Goal: Task Accomplishment & Management: Manage account settings

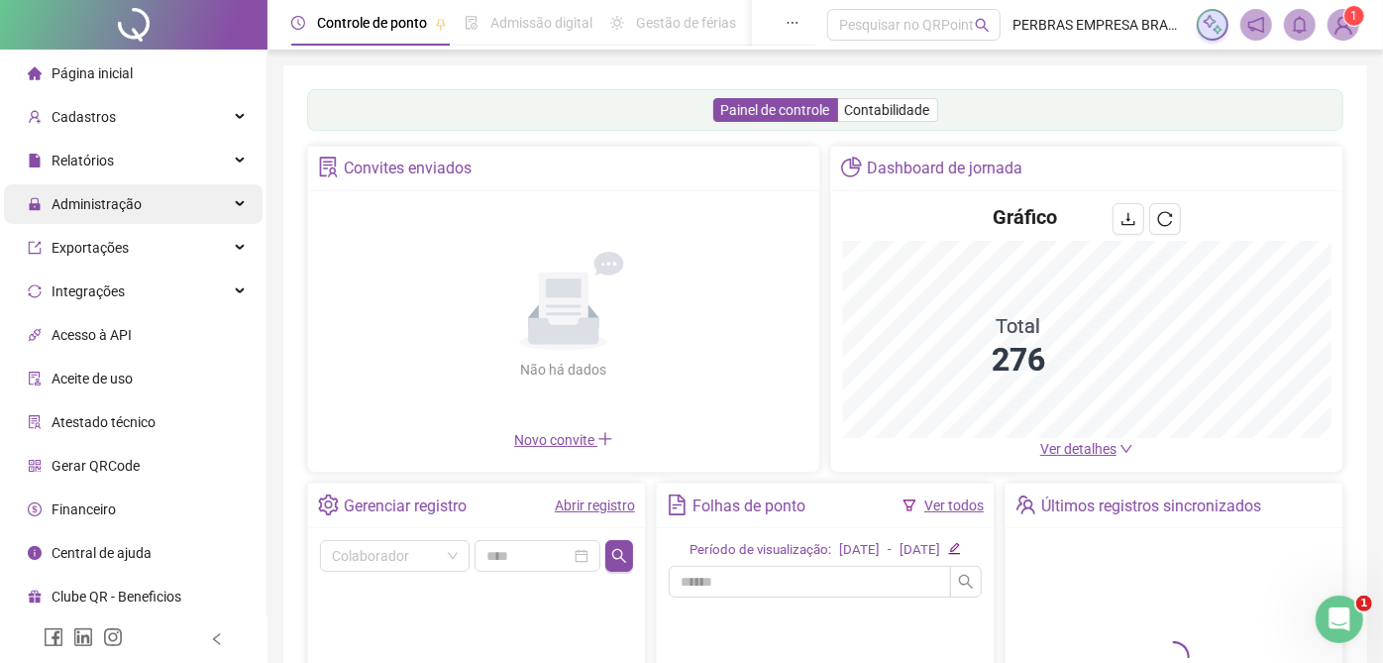
click at [90, 197] on span "Administração" at bounding box center [97, 204] width 90 height 16
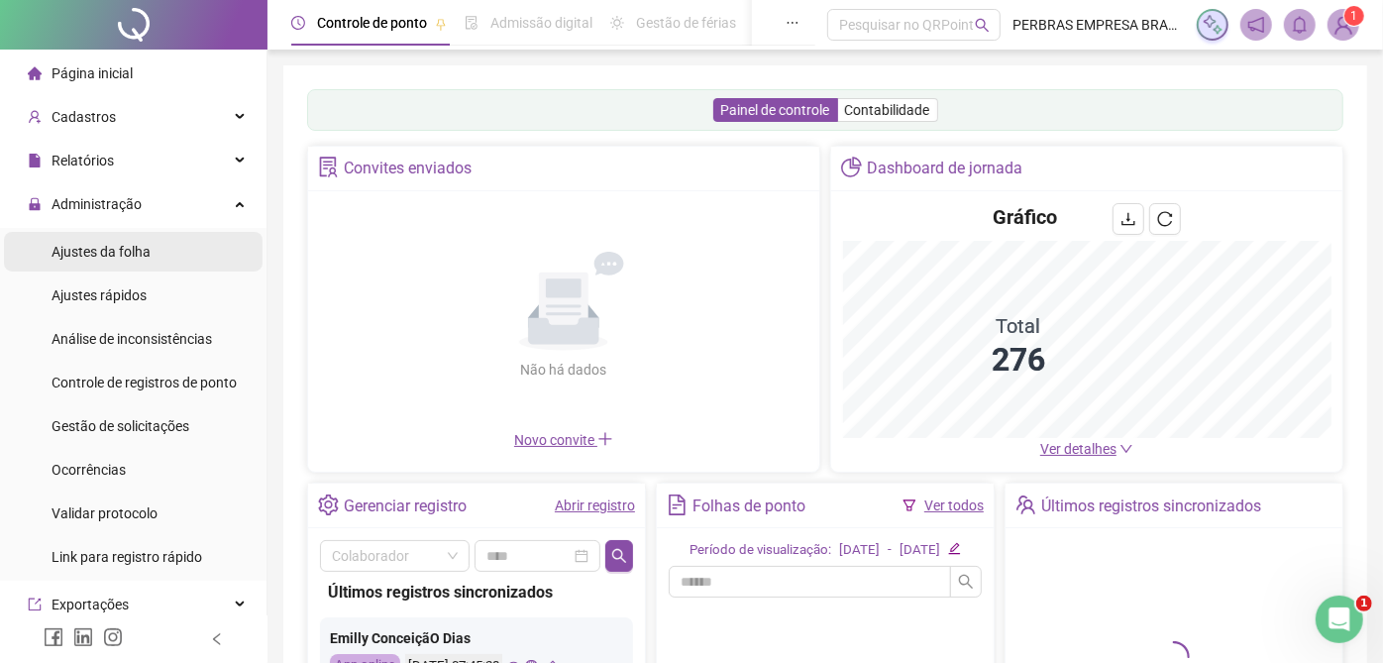
click at [62, 257] on span "Ajustes da folha" at bounding box center [101, 252] width 99 height 16
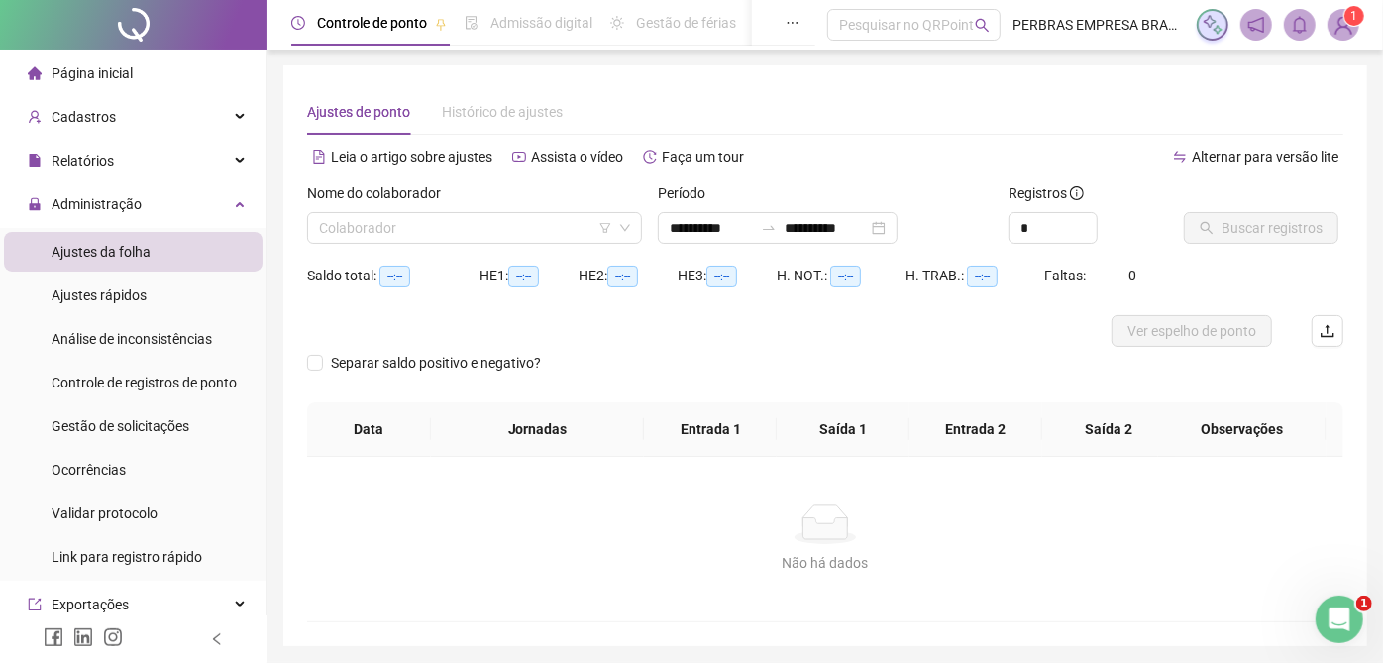
type input "**********"
click at [531, 232] on input "search" at bounding box center [465, 228] width 293 height 30
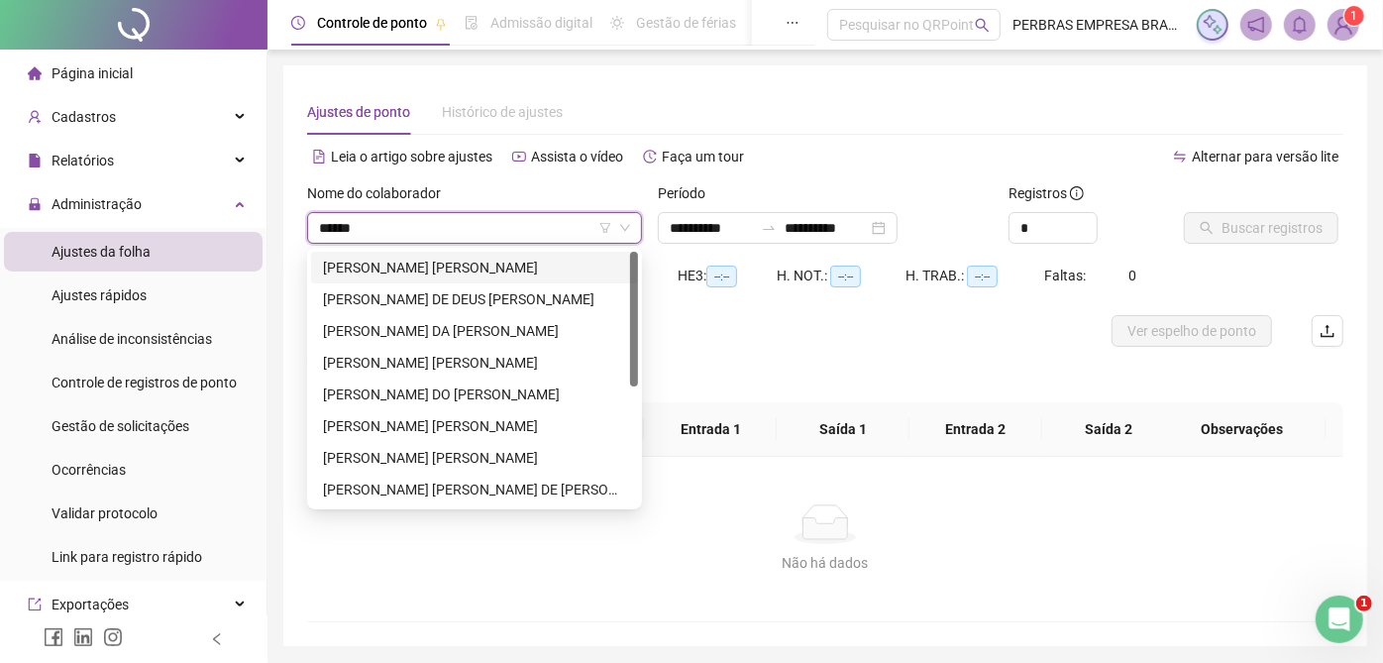
type input "*******"
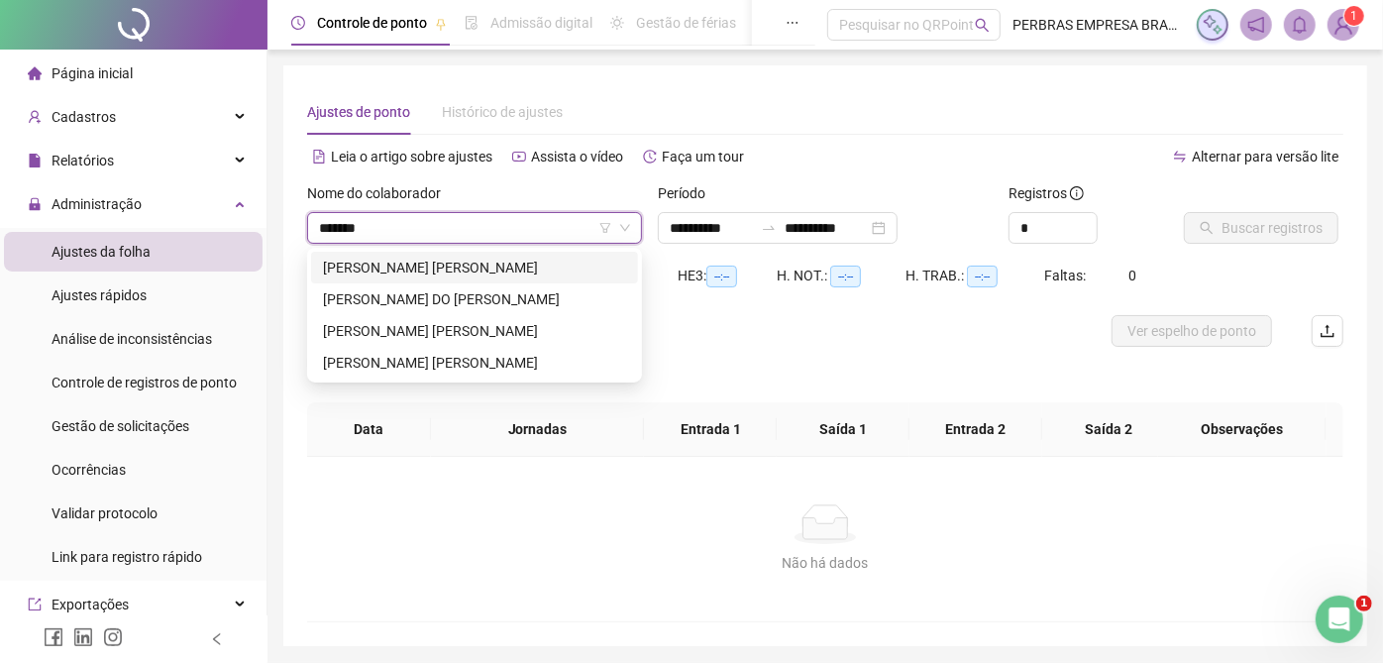
drag, startPoint x: 543, startPoint y: 258, endPoint x: 641, endPoint y: 260, distance: 98.1
click at [546, 260] on div "[PERSON_NAME] [PERSON_NAME]" at bounding box center [474, 268] width 303 height 22
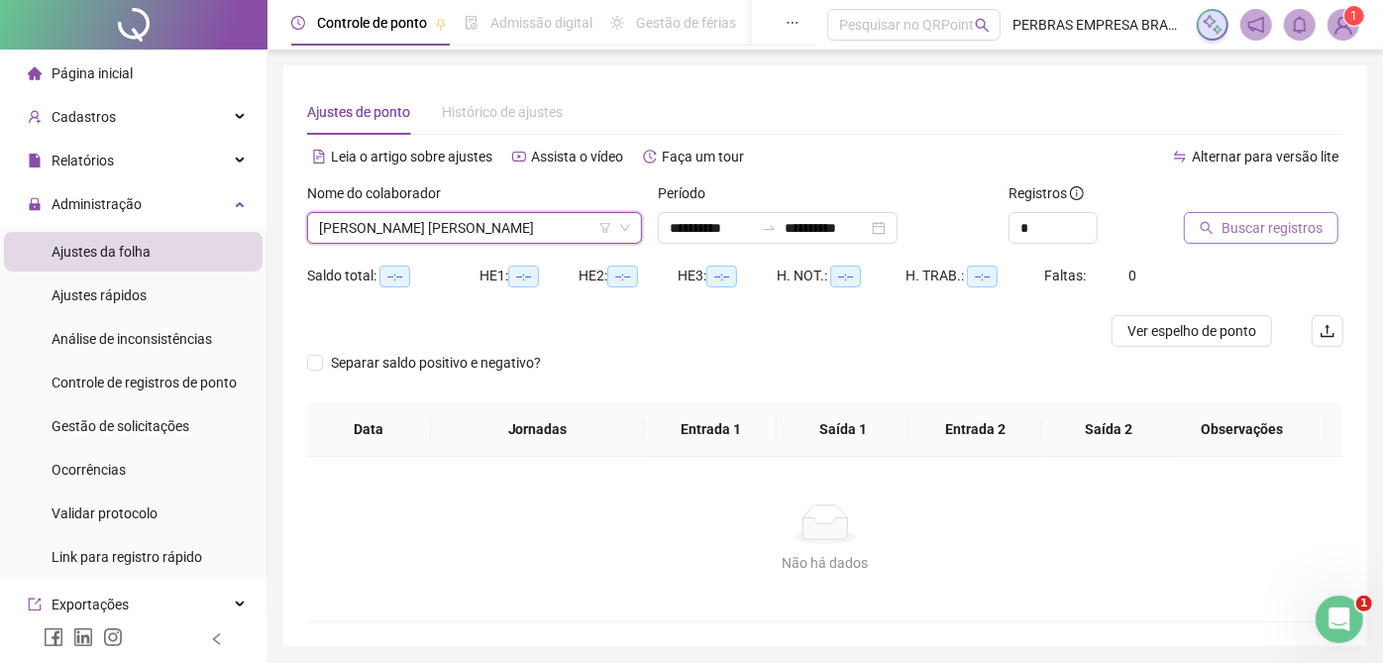
click at [1217, 231] on button "Buscar registros" at bounding box center [1261, 228] width 155 height 32
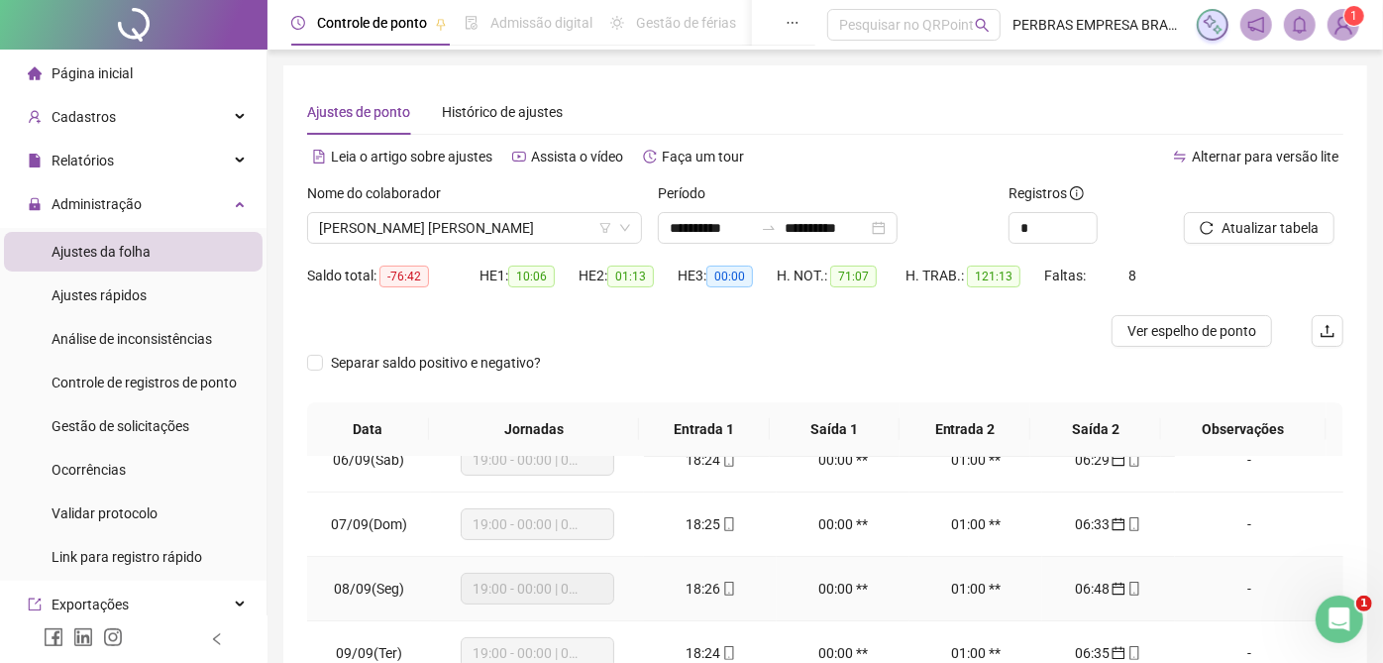
scroll to position [440, 0]
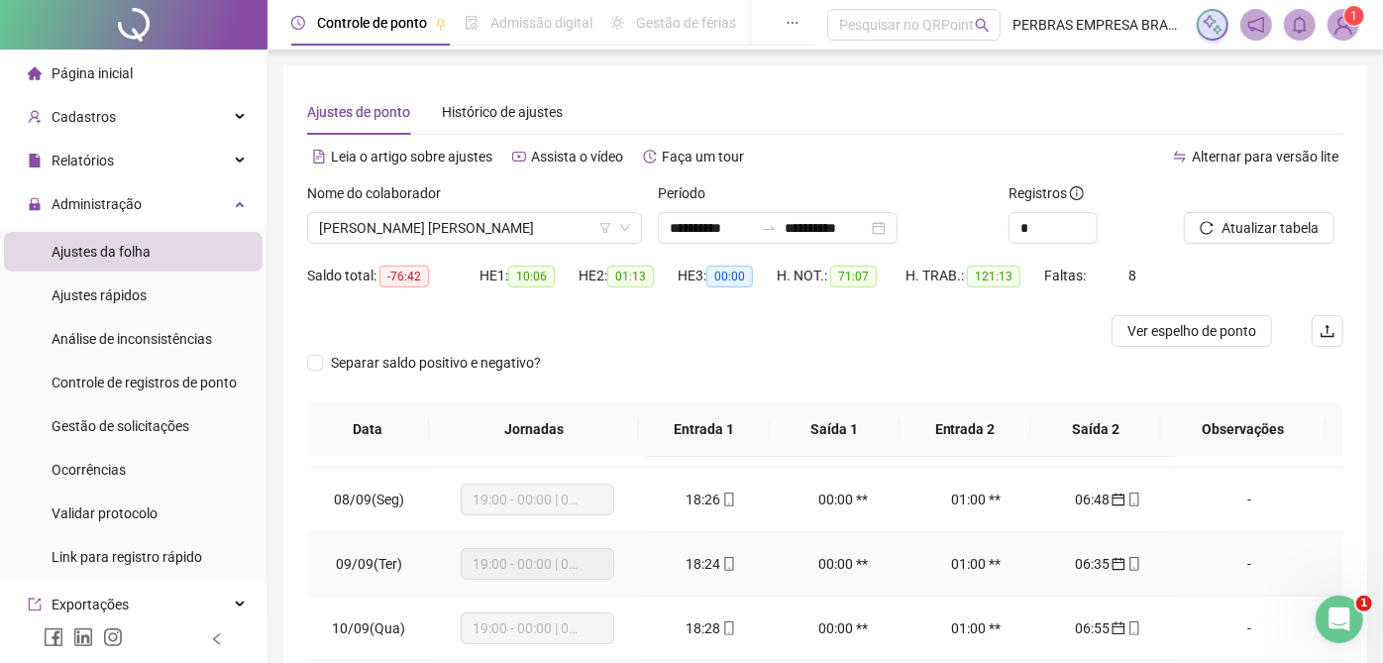
click at [727, 562] on icon "mobile" at bounding box center [729, 564] width 14 height 14
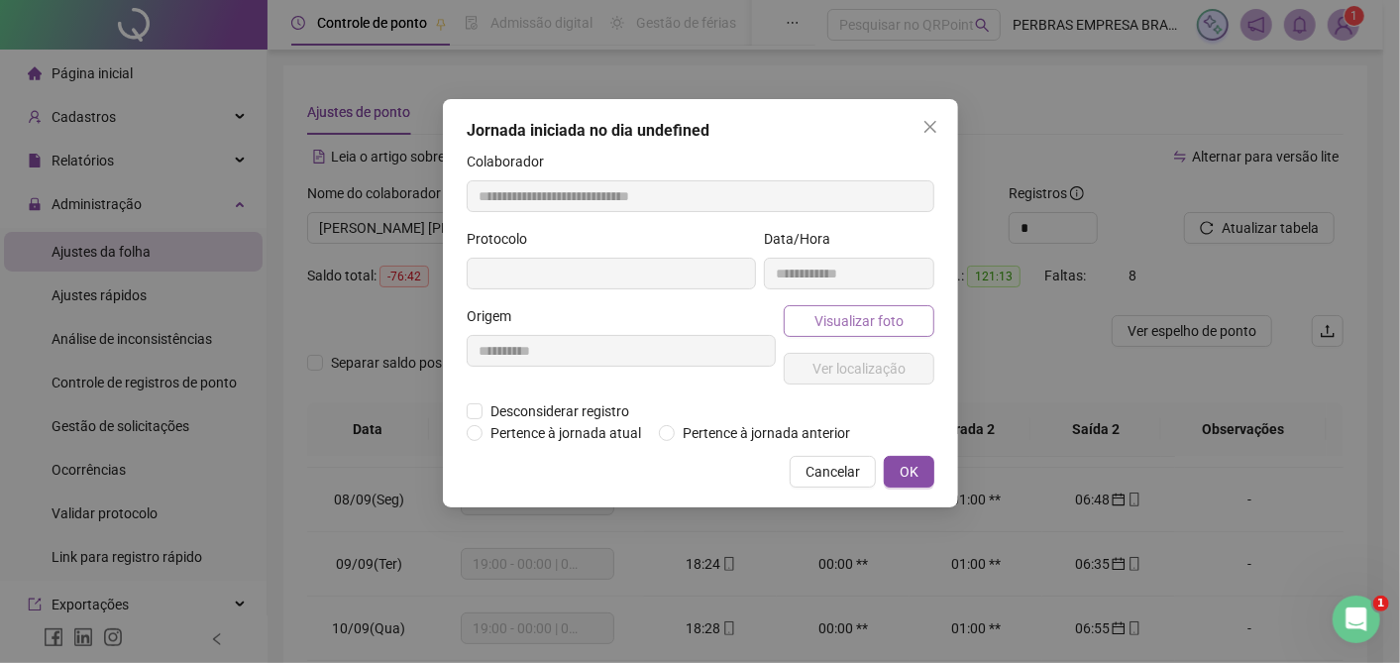
type input "**********"
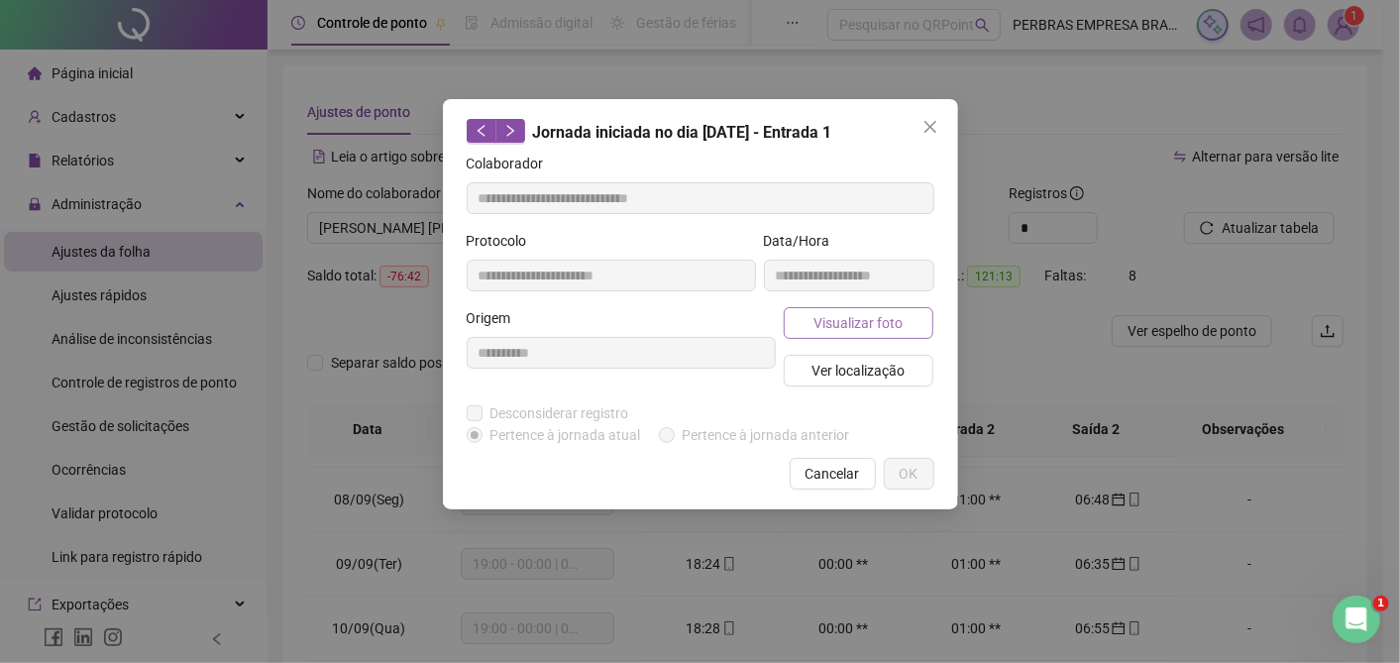
click at [850, 315] on span "Visualizar foto" at bounding box center [858, 323] width 89 height 22
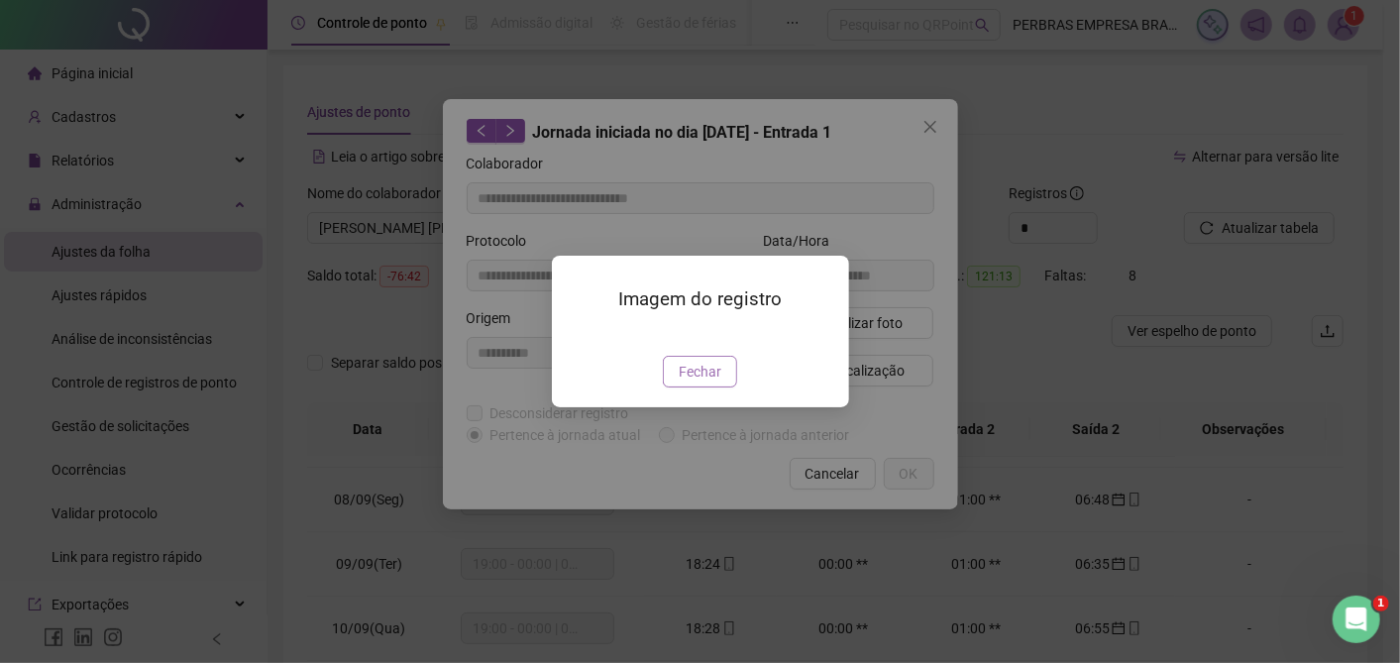
click at [707, 383] on span "Fechar" at bounding box center [700, 372] width 43 height 22
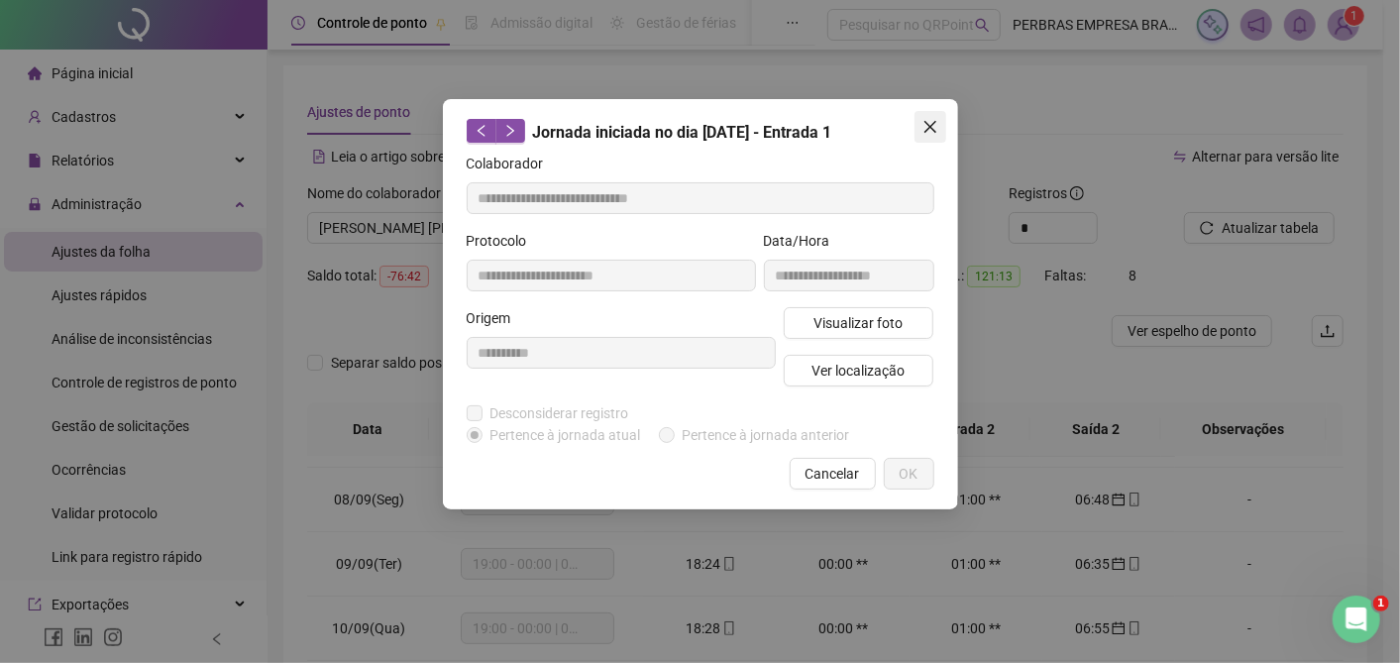
click at [921, 121] on span "Close" at bounding box center [931, 127] width 32 height 16
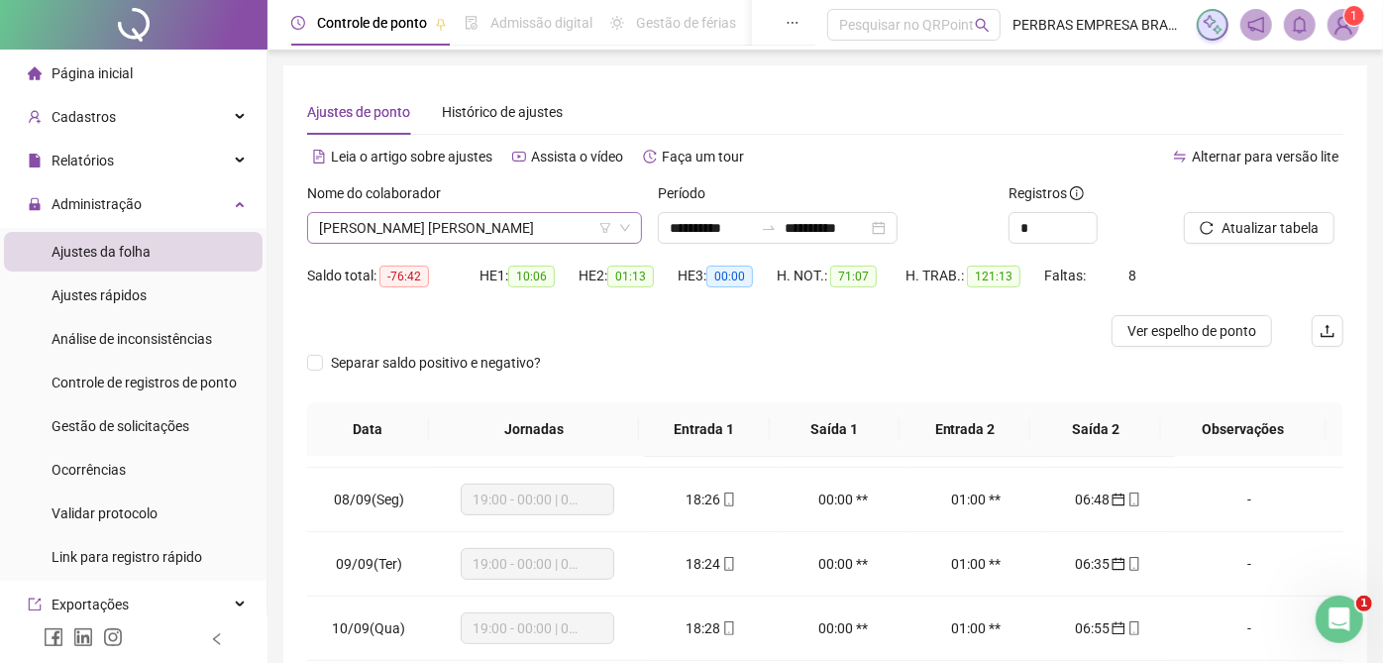
click at [456, 236] on span "[PERSON_NAME] [PERSON_NAME]" at bounding box center [474, 228] width 311 height 30
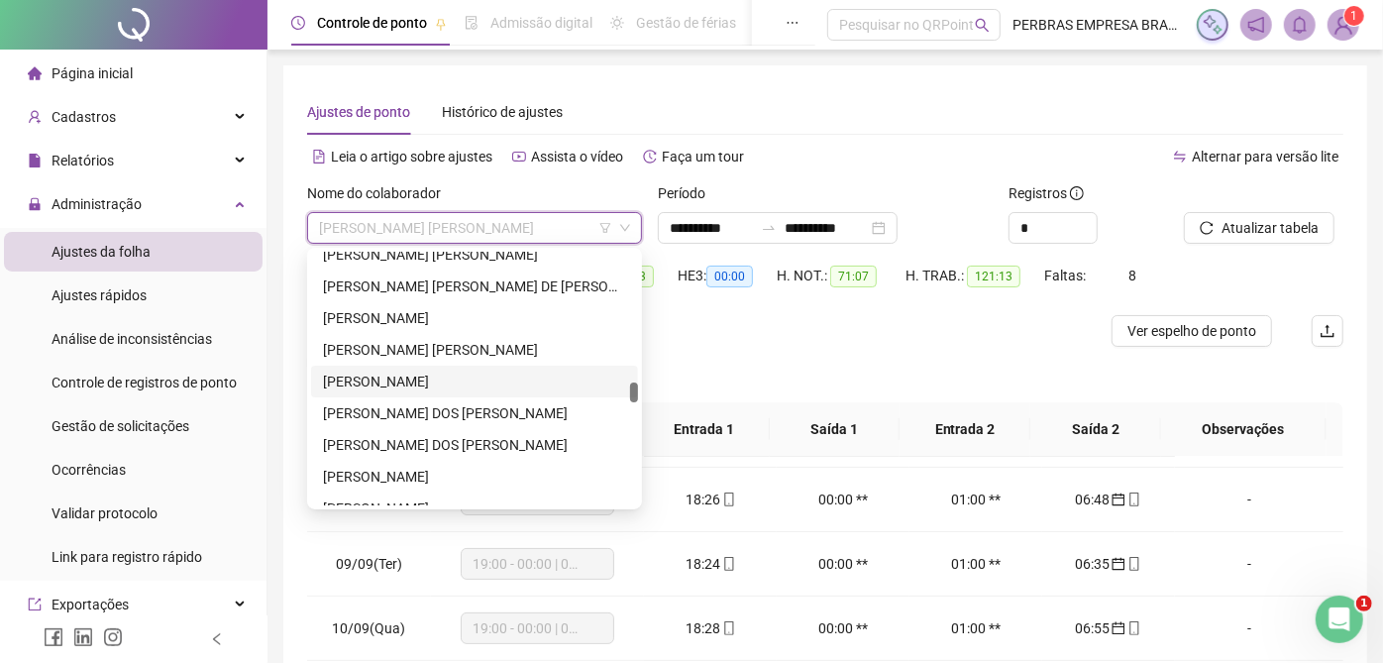
scroll to position [4628, 0]
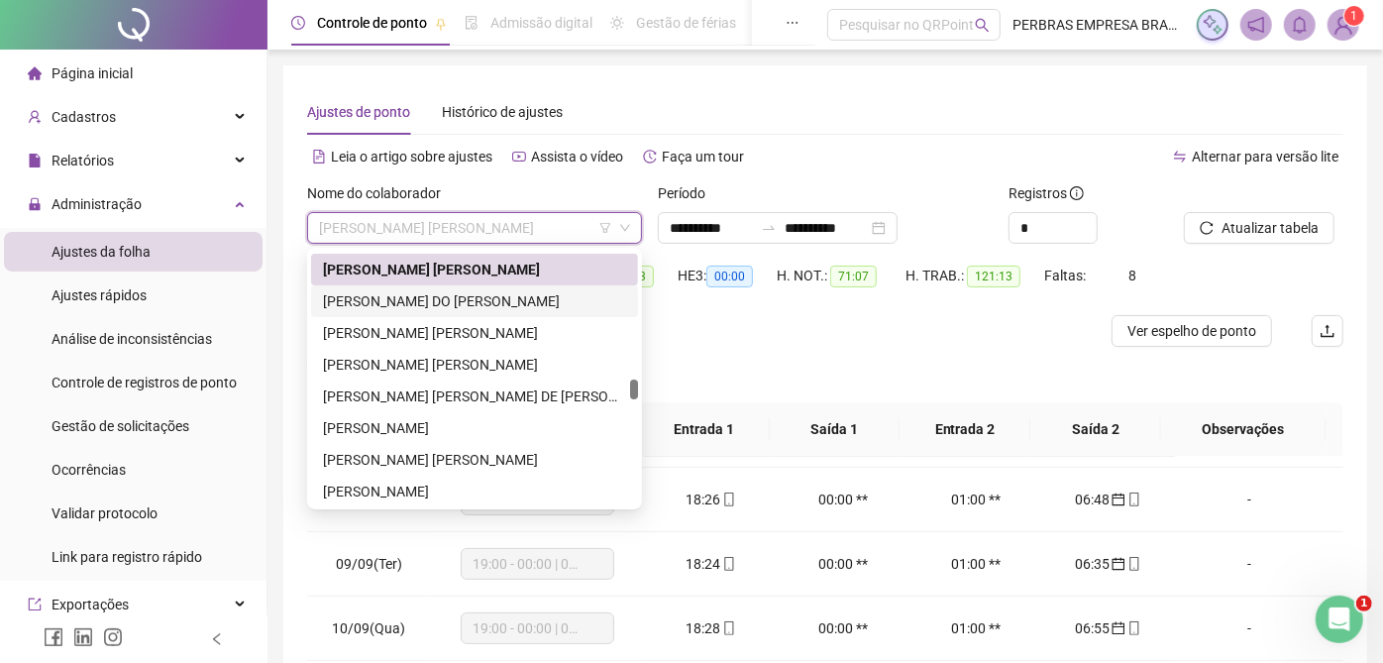
click at [461, 294] on div "[PERSON_NAME] DO [PERSON_NAME]" at bounding box center [474, 301] width 303 height 22
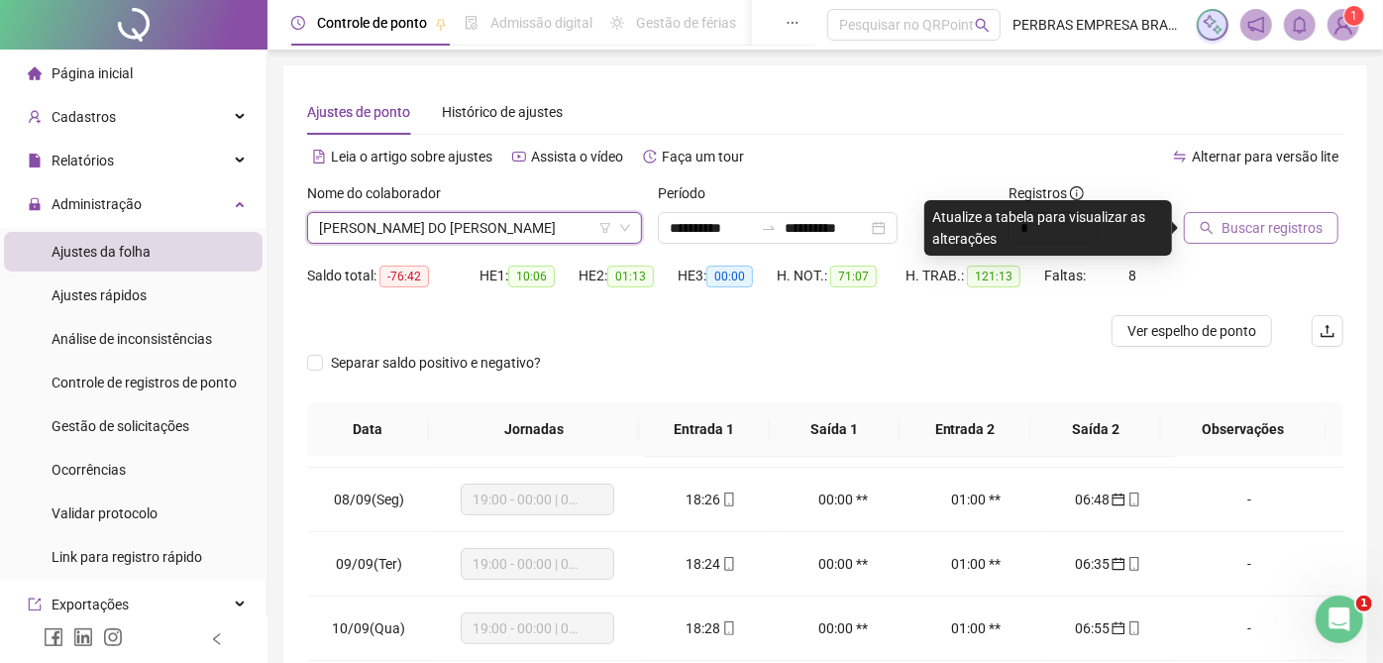
click at [1309, 220] on span "Buscar registros" at bounding box center [1272, 228] width 101 height 22
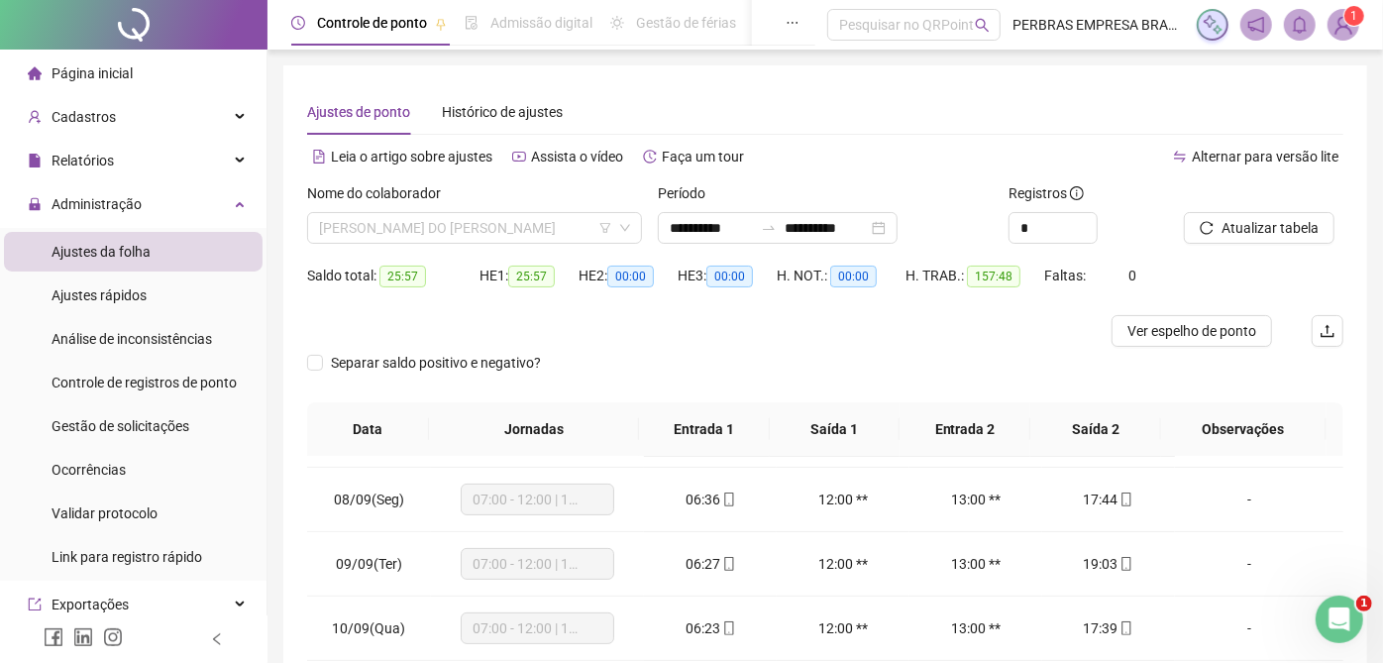
click at [454, 223] on span "[PERSON_NAME] DO [PERSON_NAME]" at bounding box center [474, 228] width 311 height 30
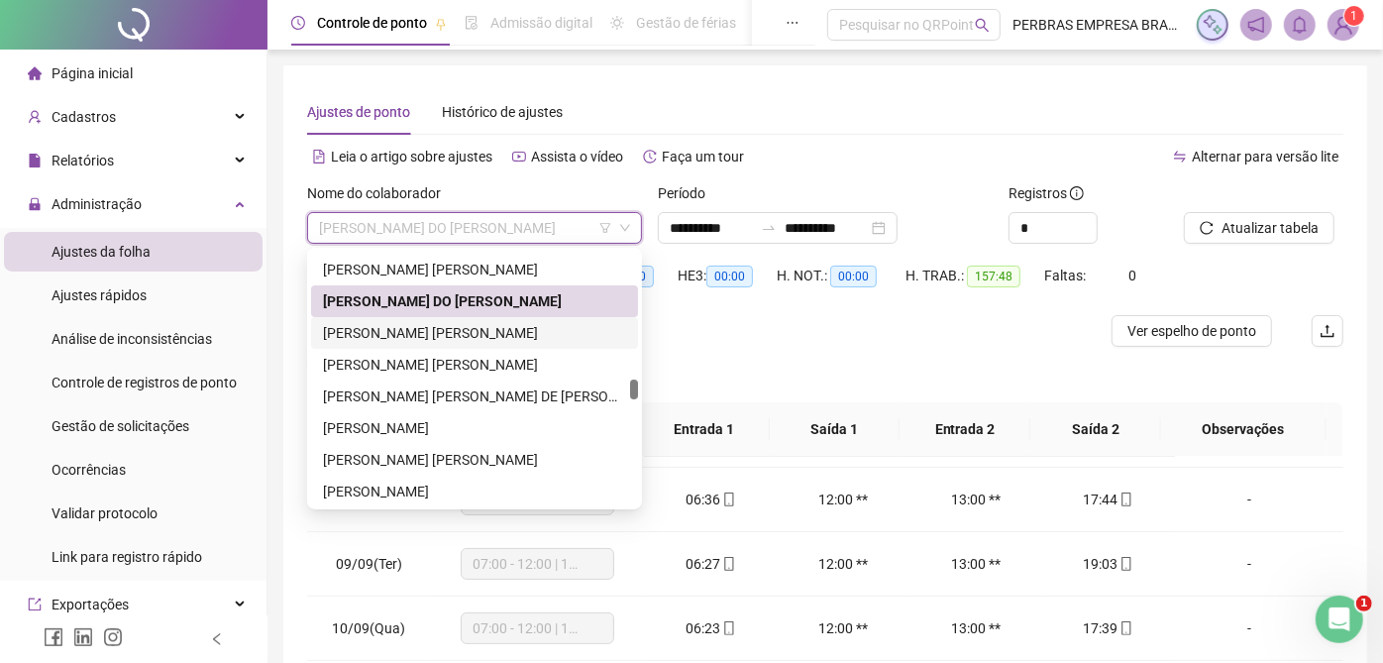
drag, startPoint x: 451, startPoint y: 327, endPoint x: 596, endPoint y: 330, distance: 144.7
click at [451, 327] on div "[PERSON_NAME] [PERSON_NAME]" at bounding box center [474, 333] width 303 height 22
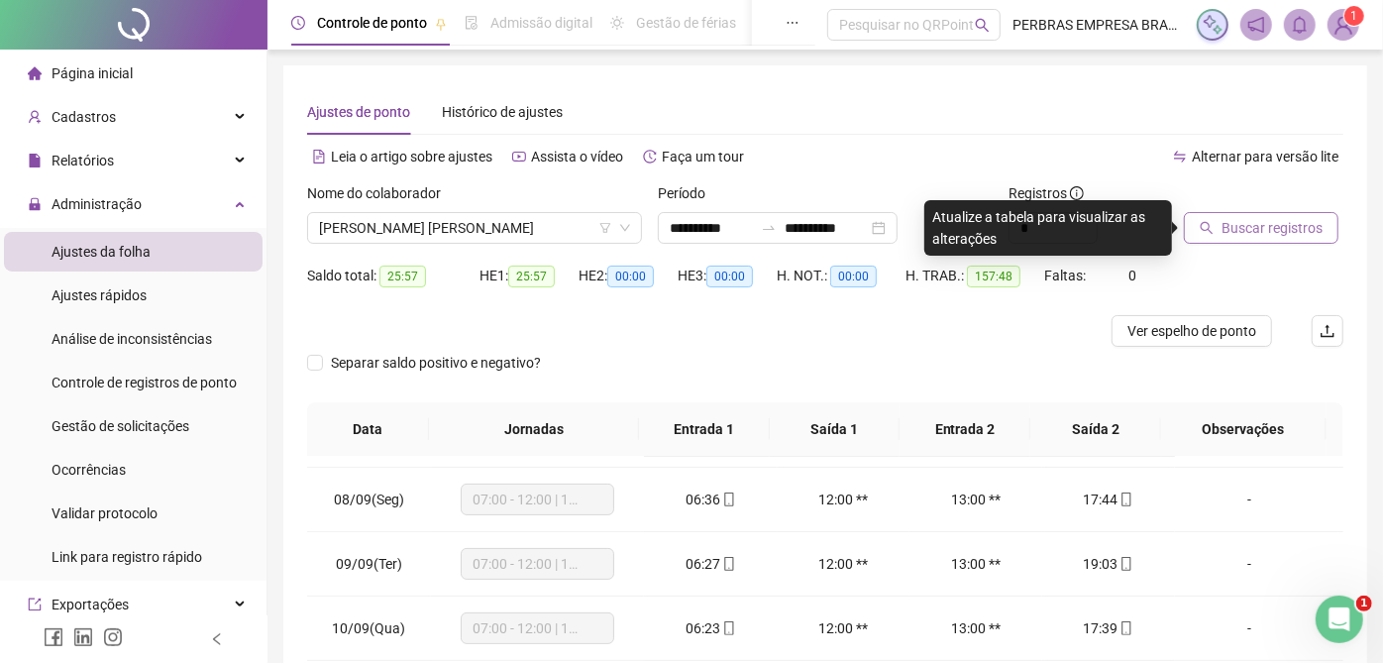
click at [1244, 230] on span "Buscar registros" at bounding box center [1272, 228] width 101 height 22
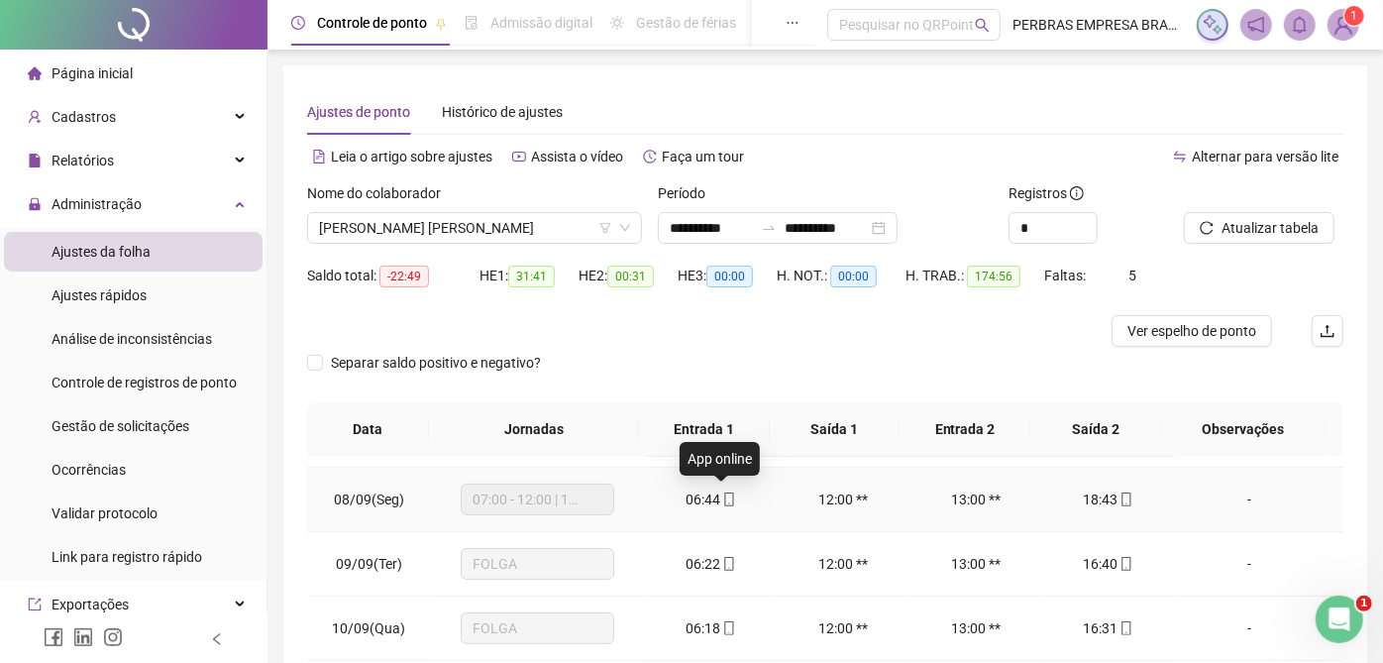
click at [722, 496] on icon "mobile" at bounding box center [729, 500] width 14 height 14
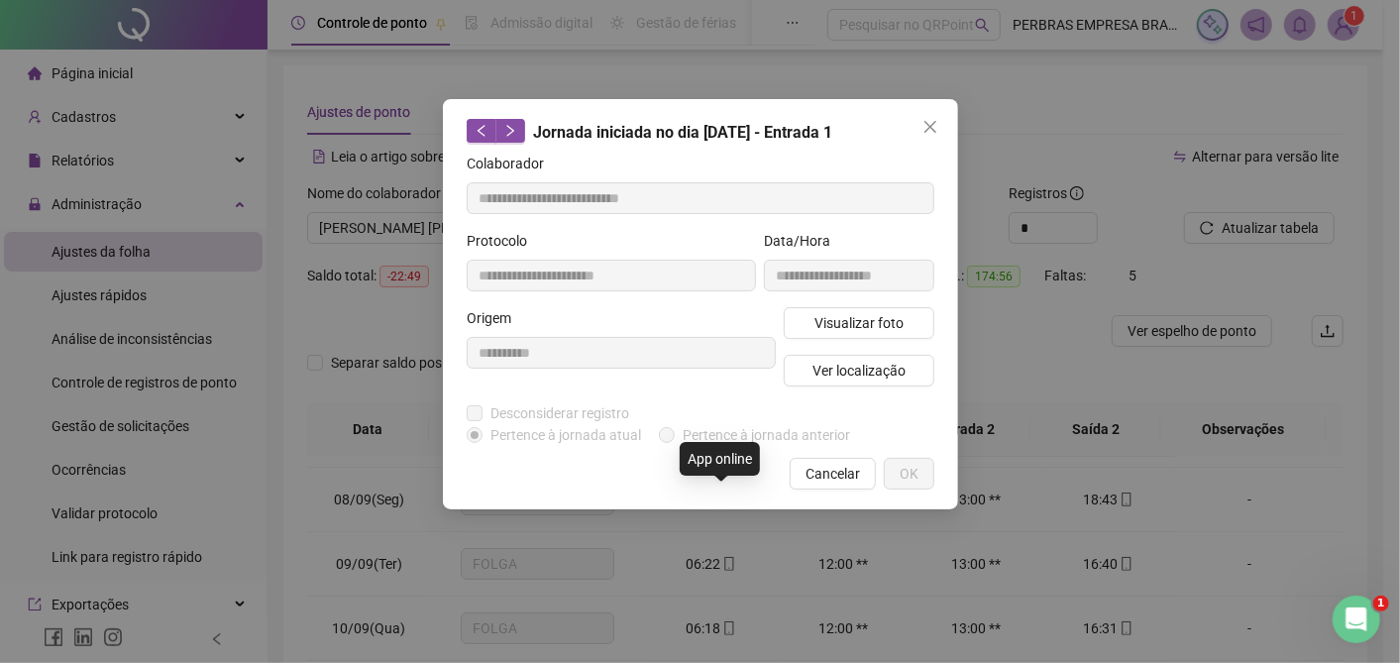
type input "**********"
click at [830, 314] on span "Visualizar foto" at bounding box center [858, 323] width 89 height 22
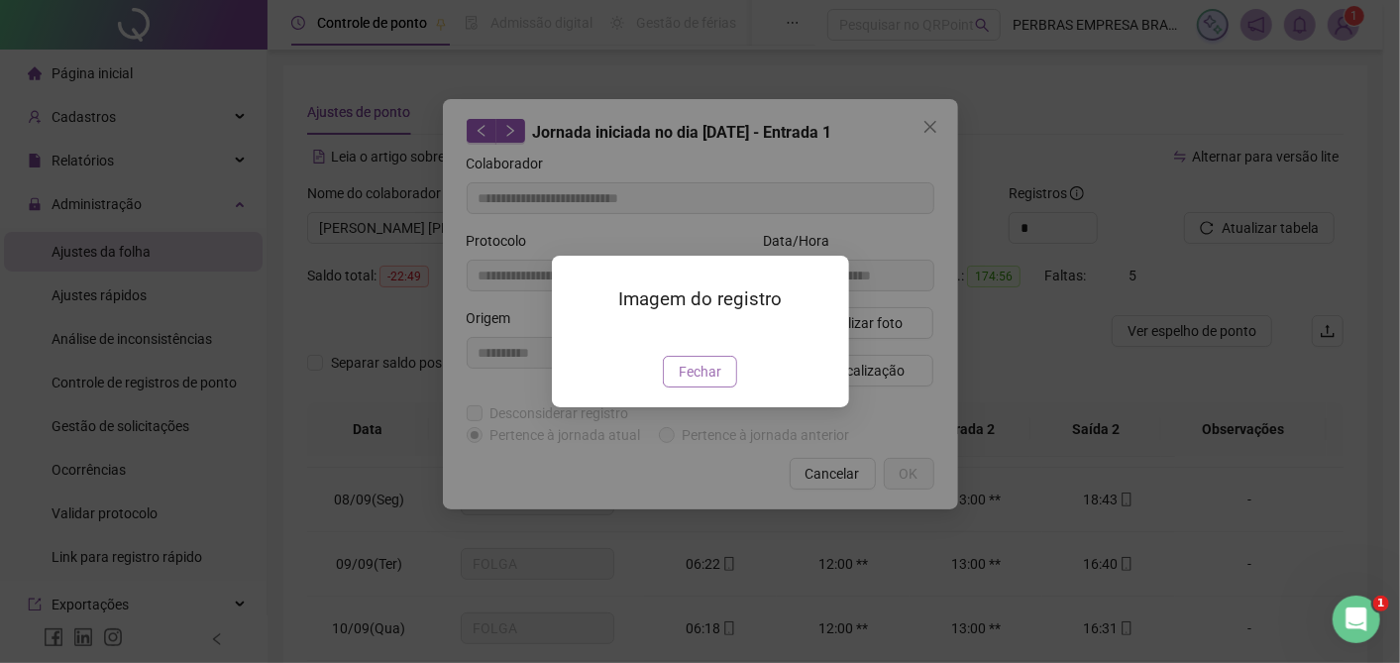
click at [682, 383] on span "Fechar" at bounding box center [700, 372] width 43 height 22
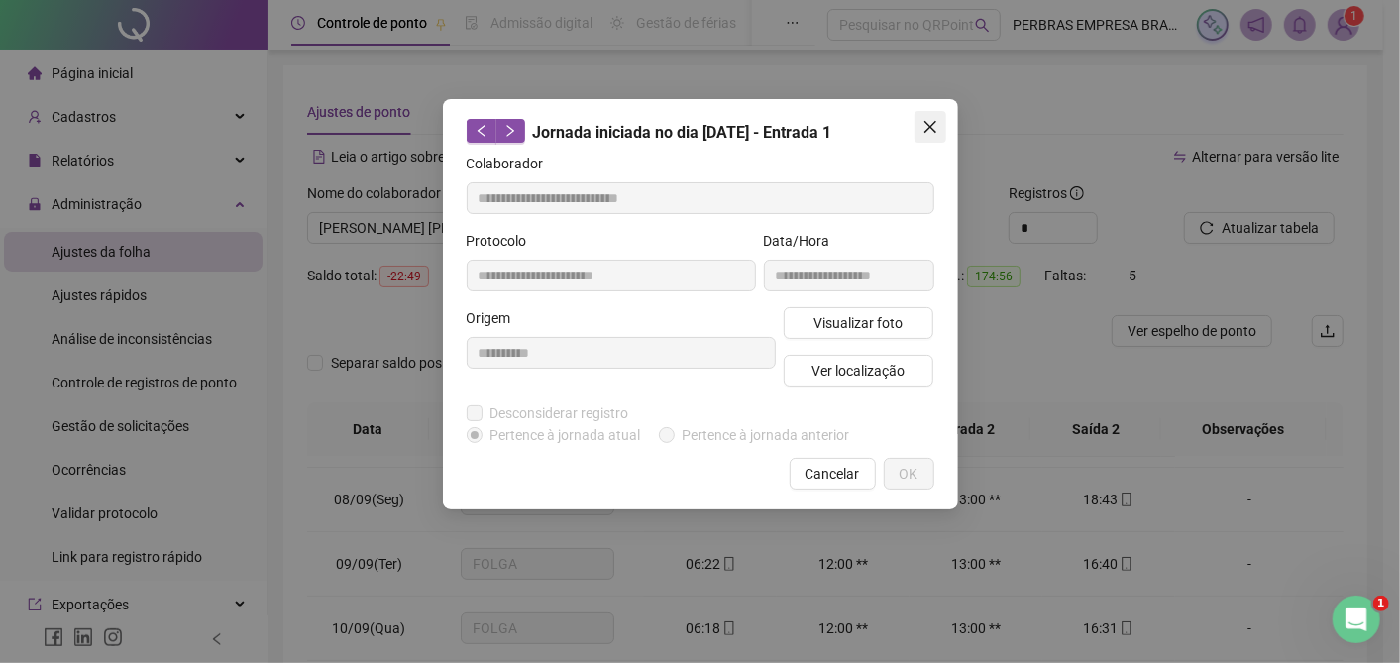
click at [924, 134] on icon "close" at bounding box center [931, 127] width 16 height 16
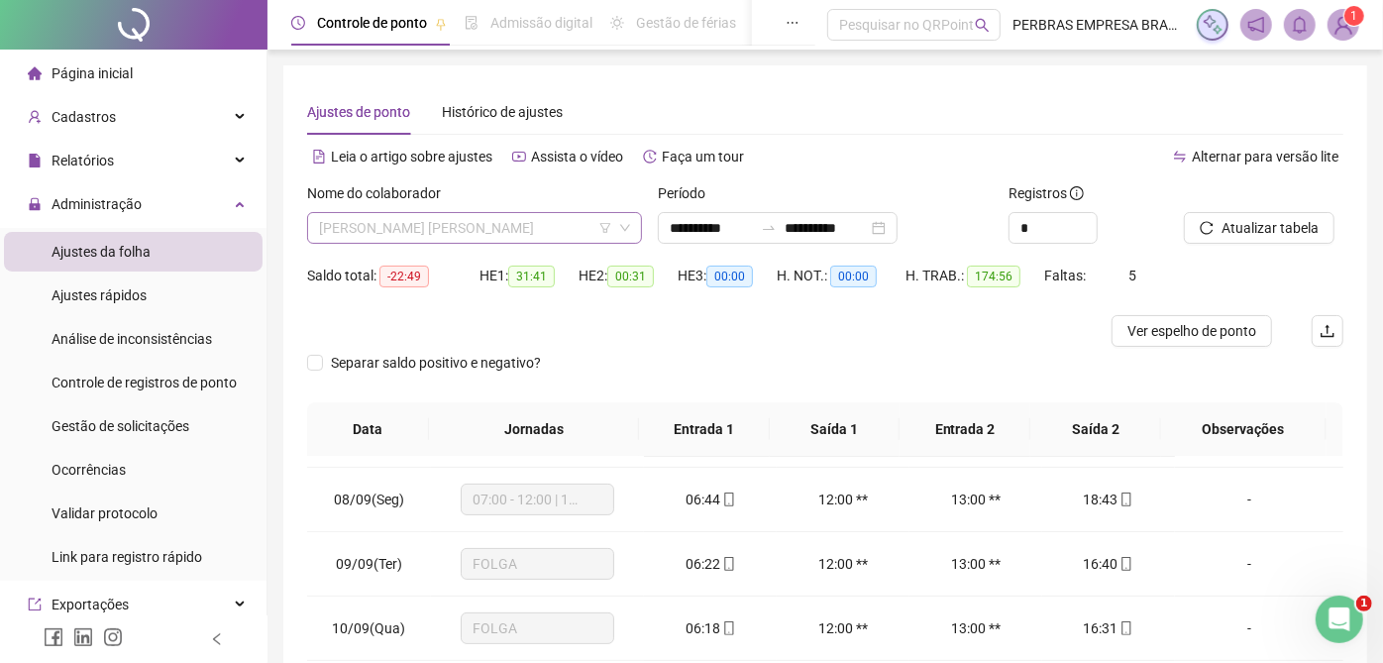
click at [546, 224] on span "[PERSON_NAME] [PERSON_NAME]" at bounding box center [474, 228] width 311 height 30
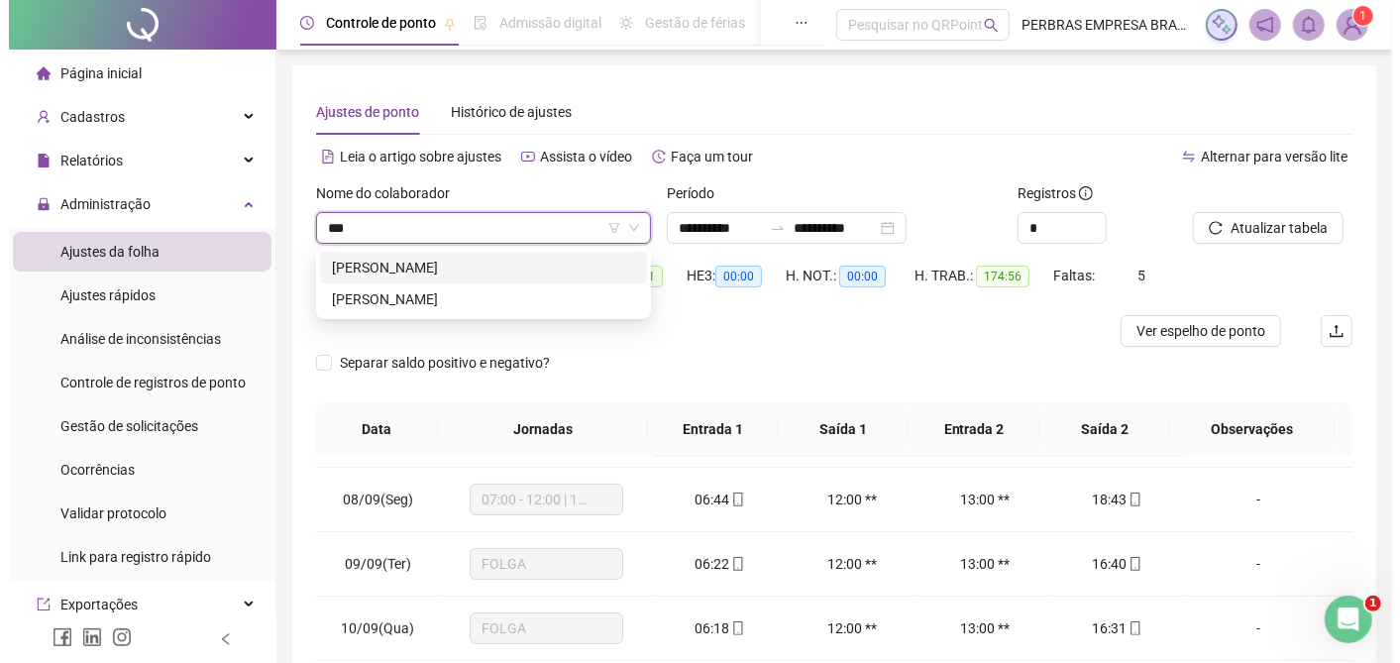
scroll to position [0, 0]
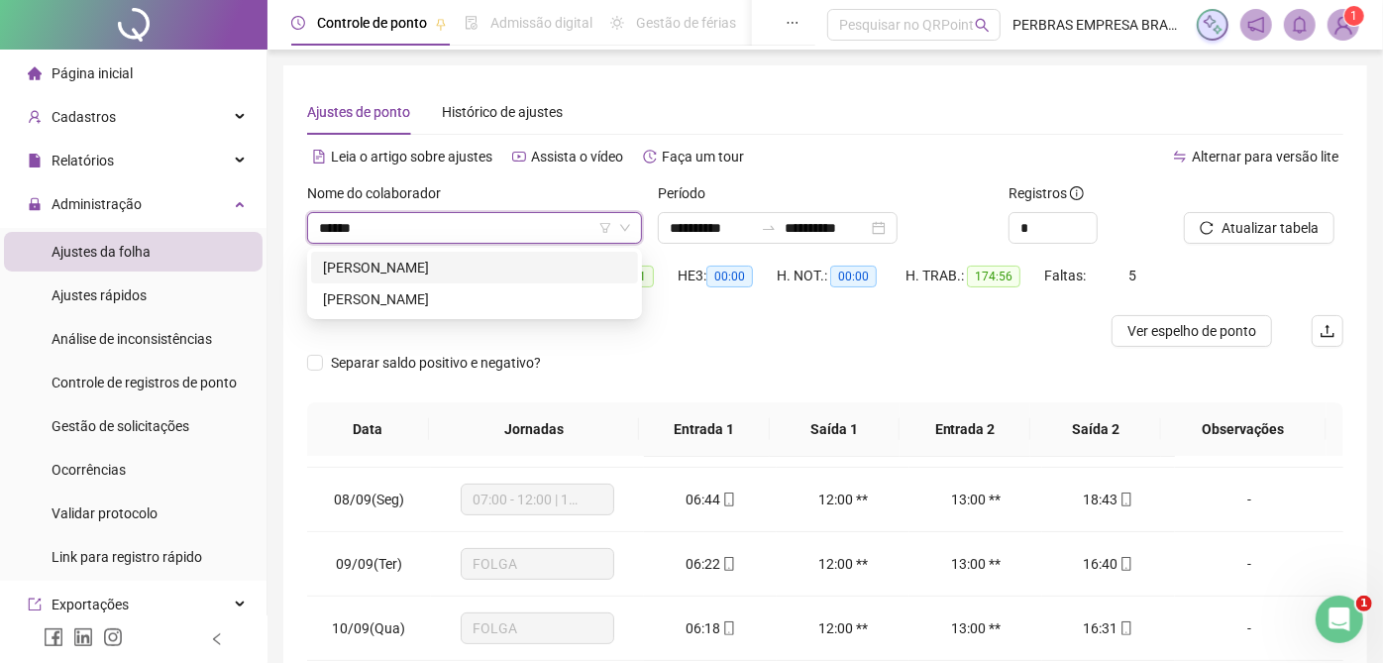
type input "*******"
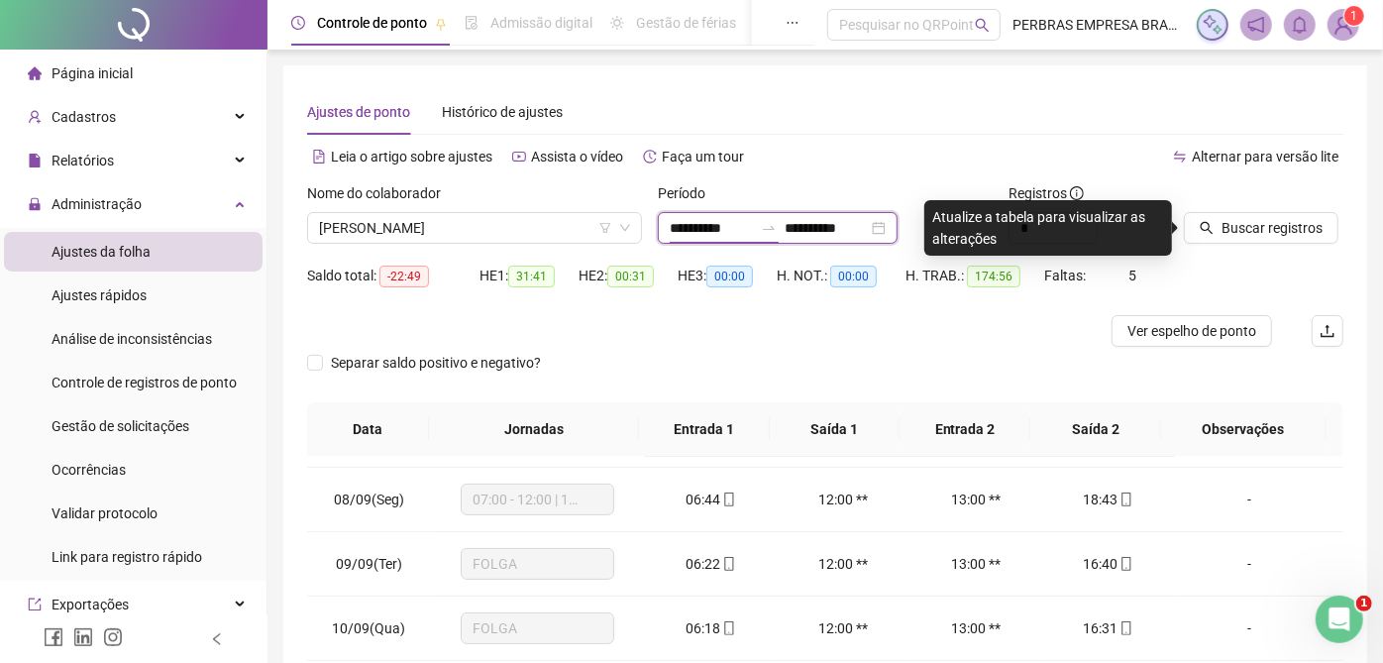
click at [696, 229] on input "**********" at bounding box center [711, 228] width 83 height 22
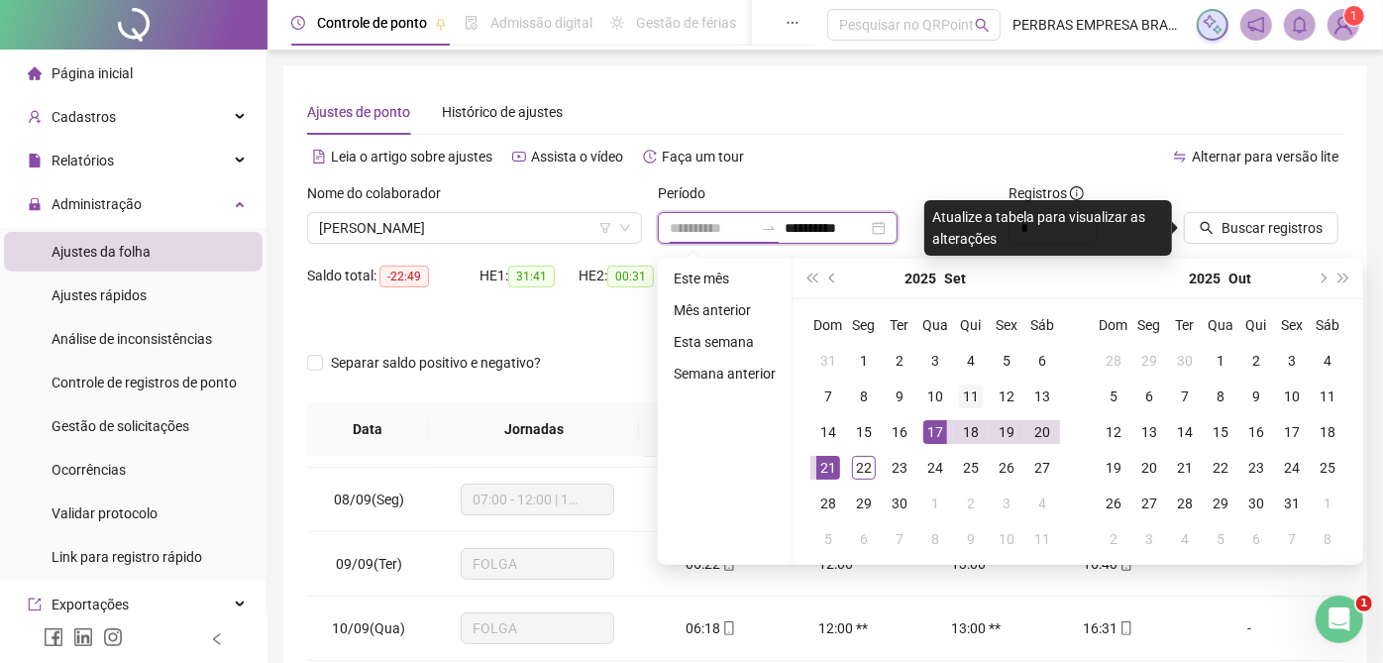
type input "**********"
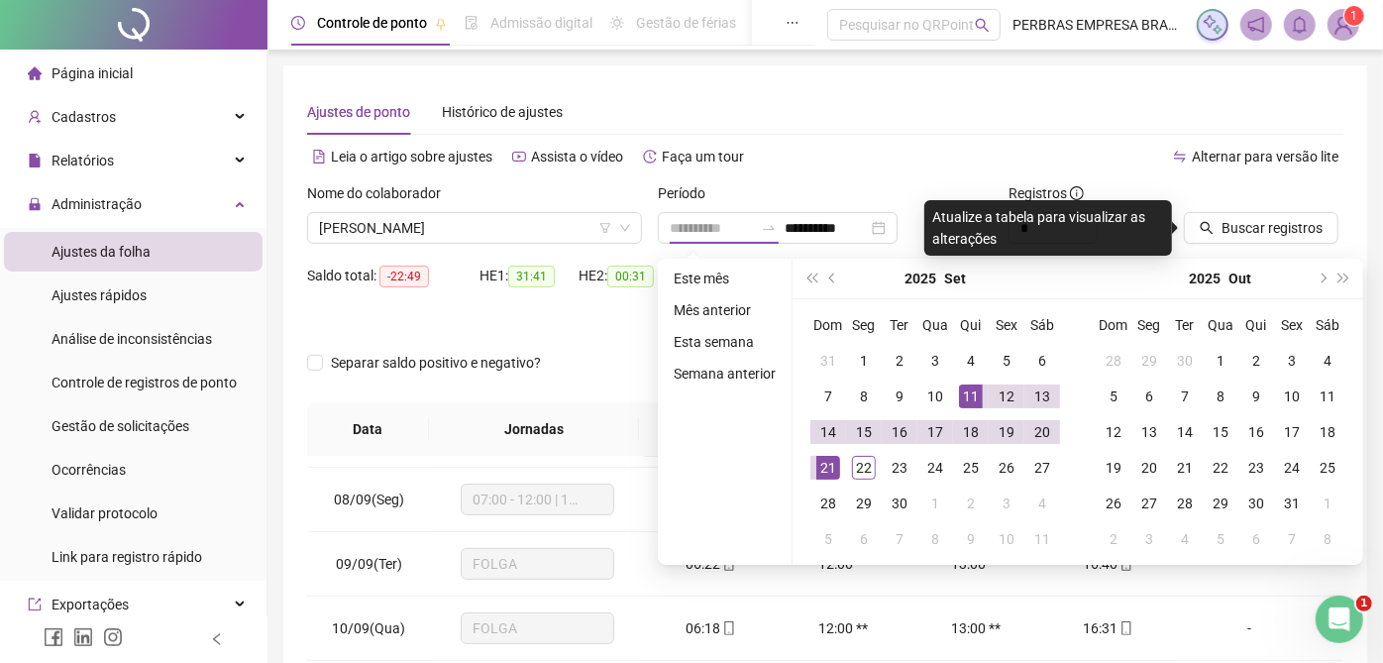
click at [971, 393] on div "11" at bounding box center [971, 397] width 24 height 24
type input "**********"
click at [1202, 229] on icon "search" at bounding box center [1207, 228] width 13 height 13
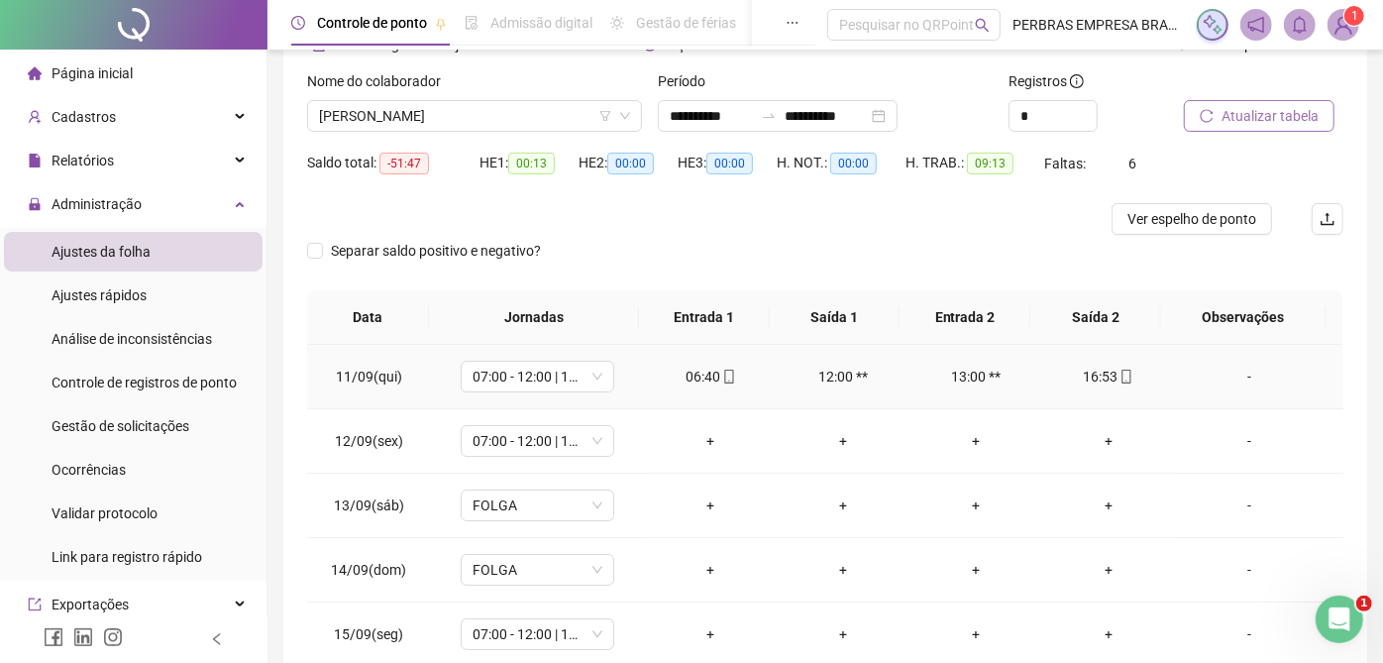
scroll to position [220, 0]
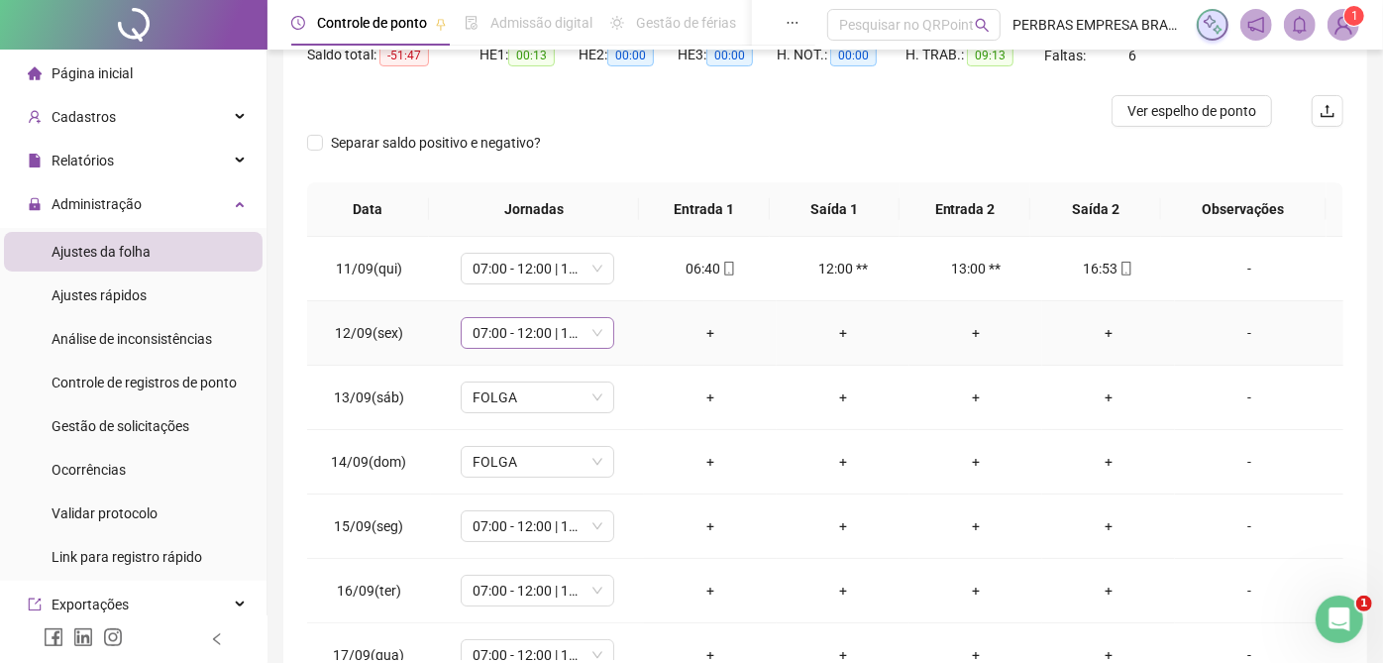
click at [532, 331] on span "07:00 - 12:00 | 13:00 - 16:00" at bounding box center [538, 333] width 130 height 30
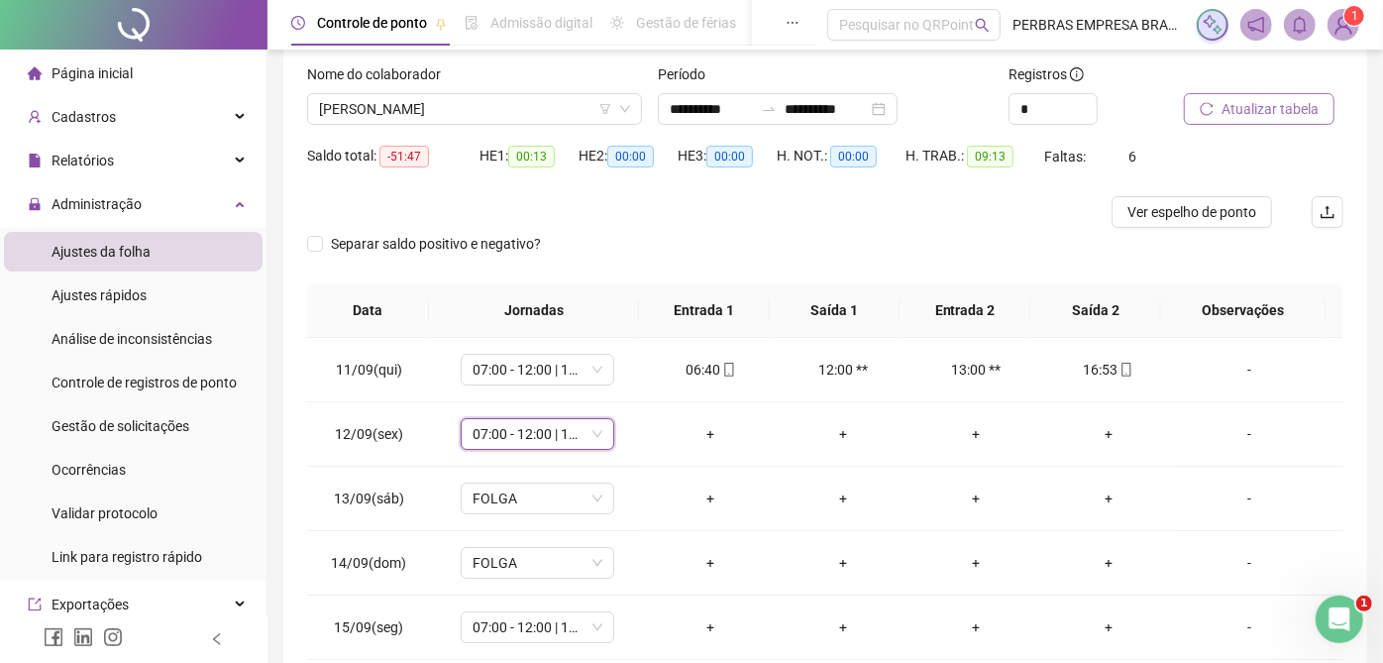
scroll to position [0, 0]
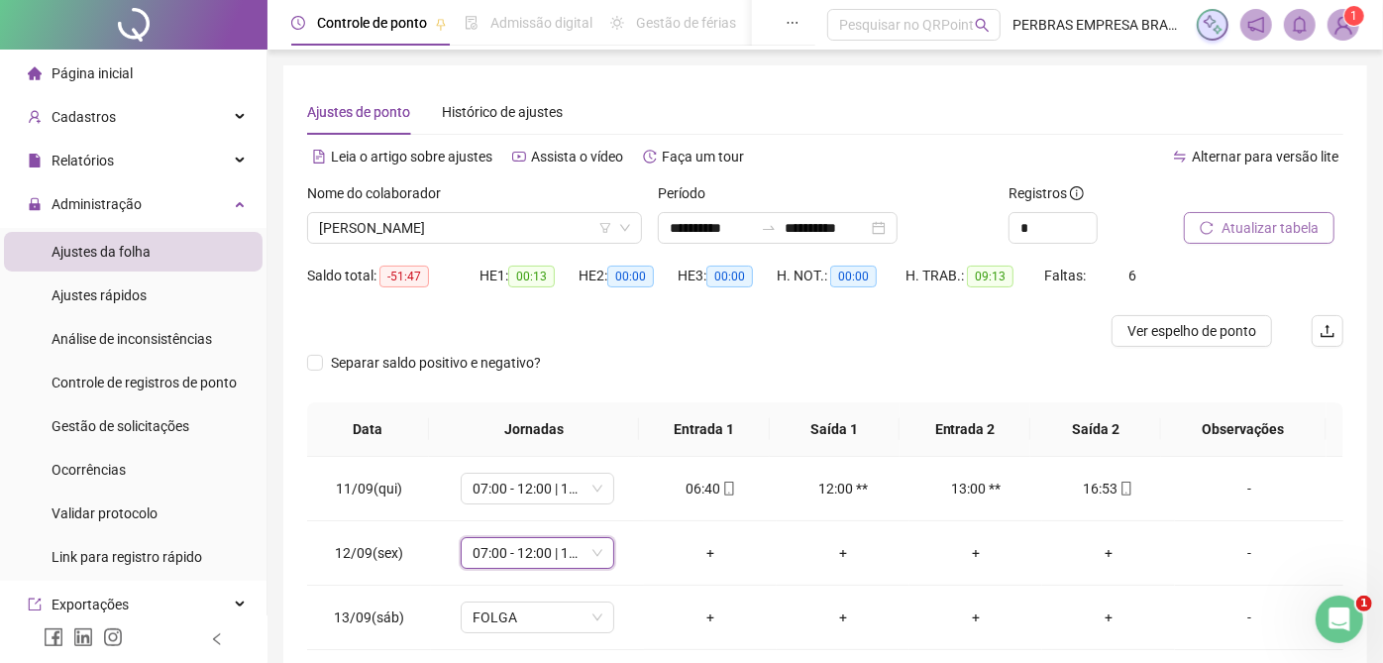
click at [615, 381] on div "Separar saldo positivo e negativo?" at bounding box center [825, 374] width 1037 height 55
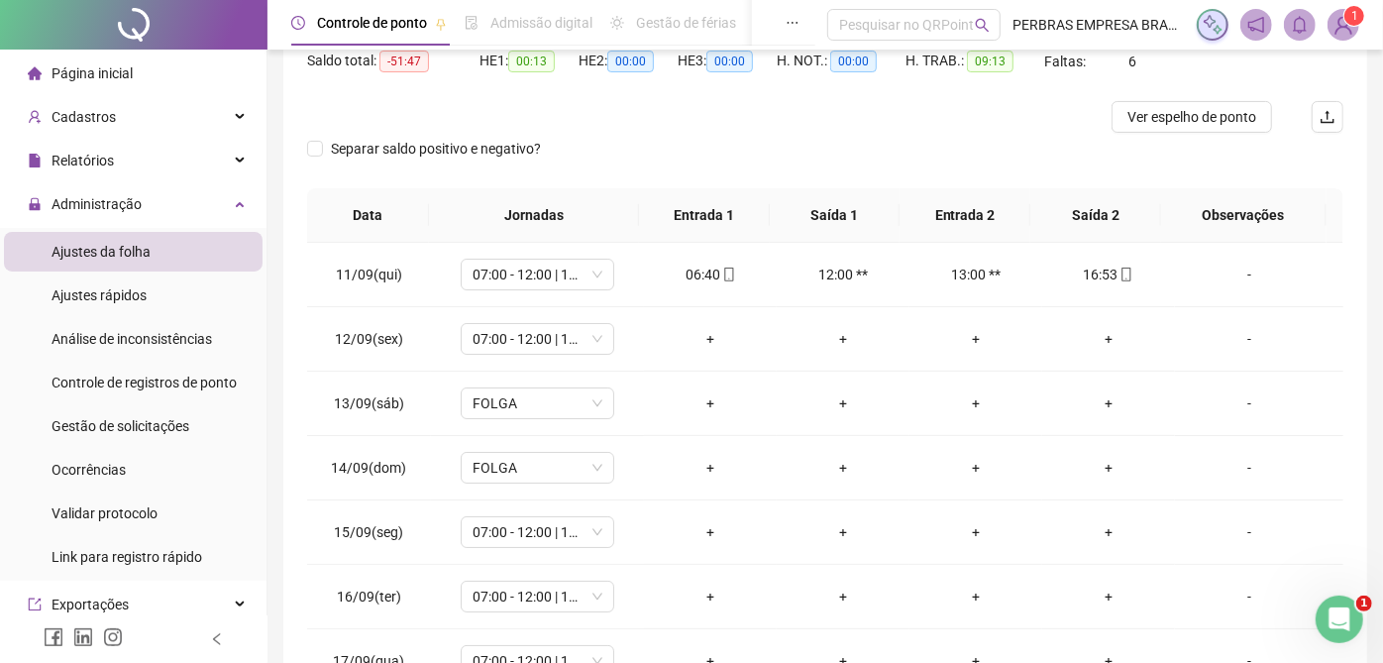
scroll to position [220, 0]
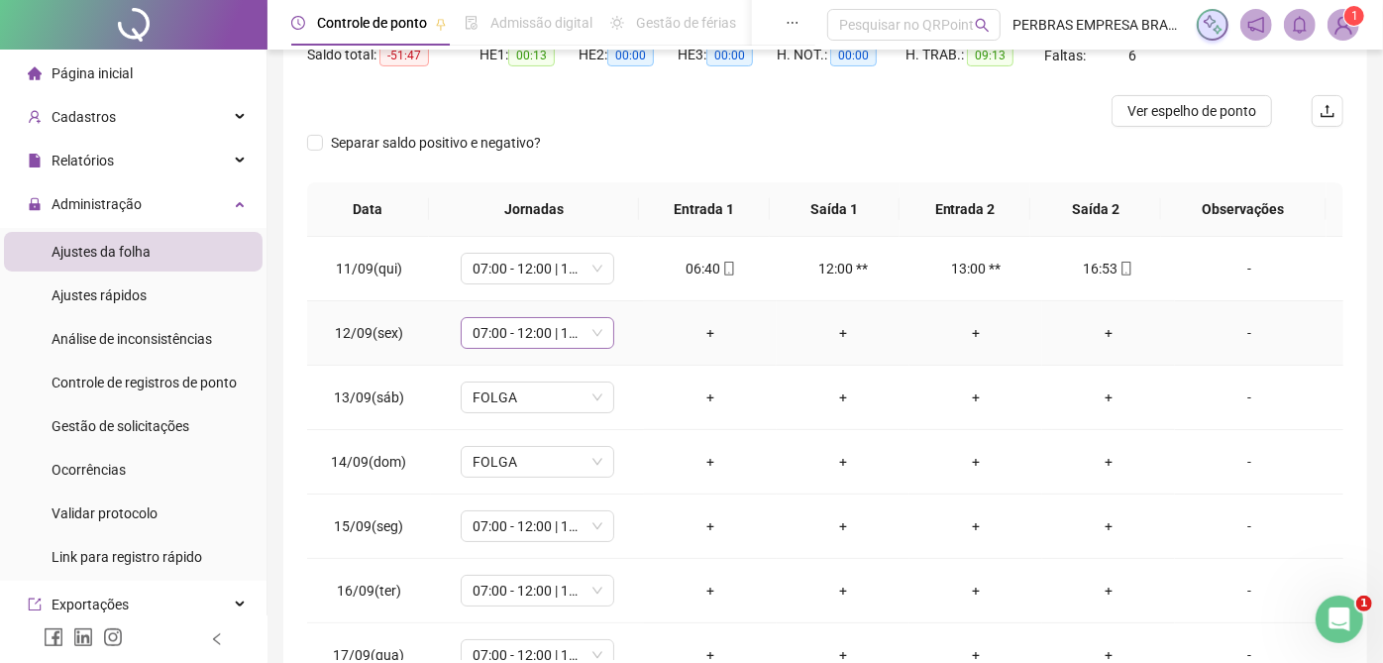
click at [561, 337] on span "07:00 - 12:00 | 13:00 - 16:00" at bounding box center [538, 333] width 130 height 30
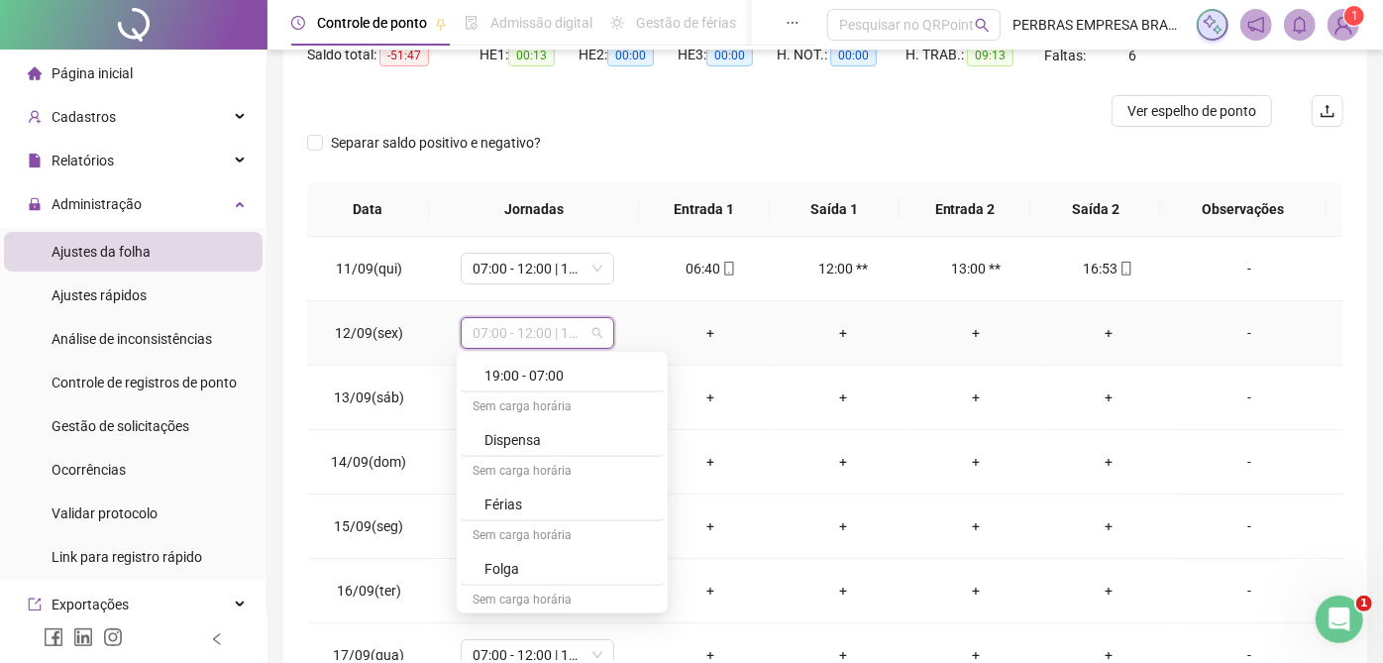
scroll to position [552, 0]
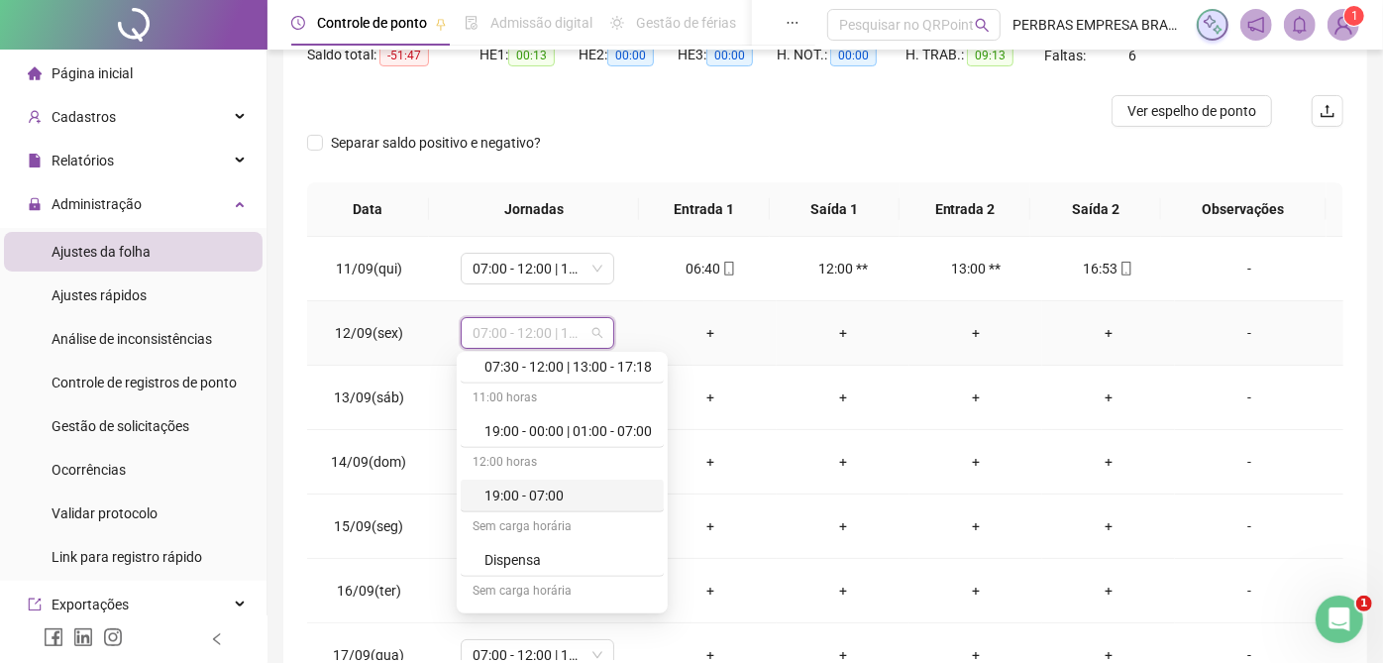
click at [1232, 331] on div "-" at bounding box center [1249, 333] width 117 height 22
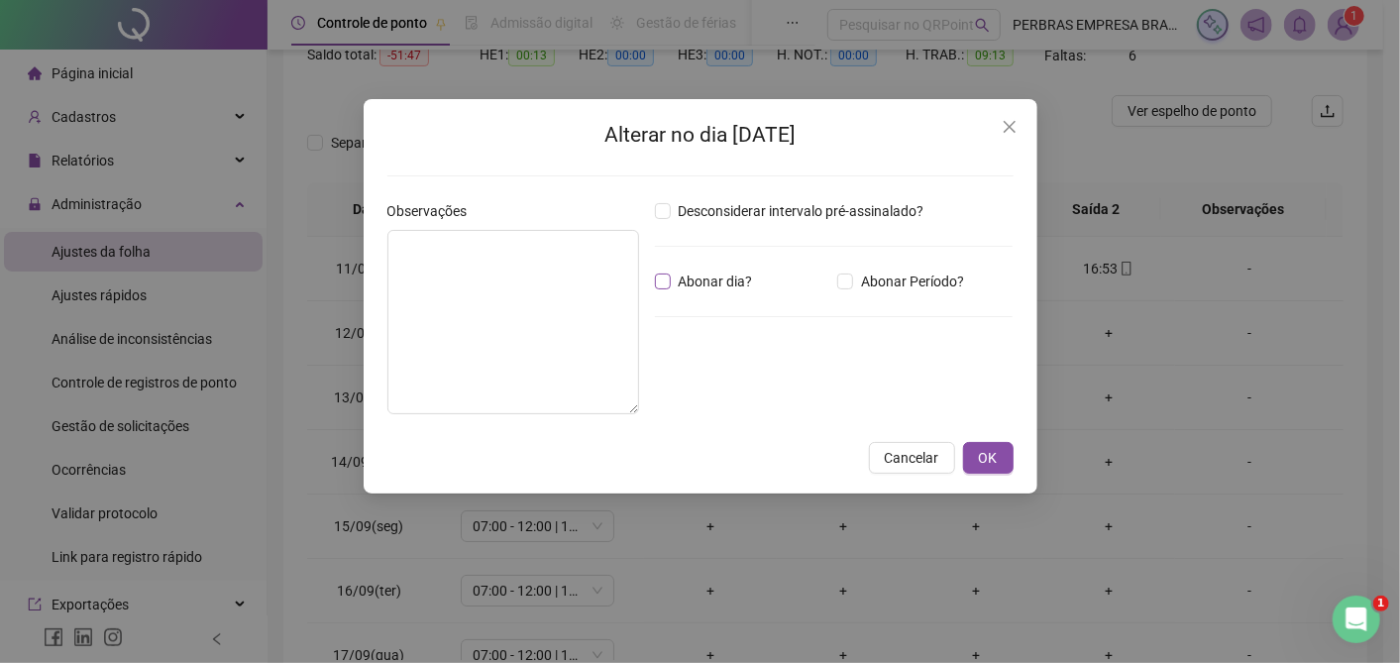
click at [737, 278] on span "Abonar dia?" at bounding box center [716, 282] width 90 height 22
click at [995, 460] on span "OK" at bounding box center [988, 458] width 19 height 22
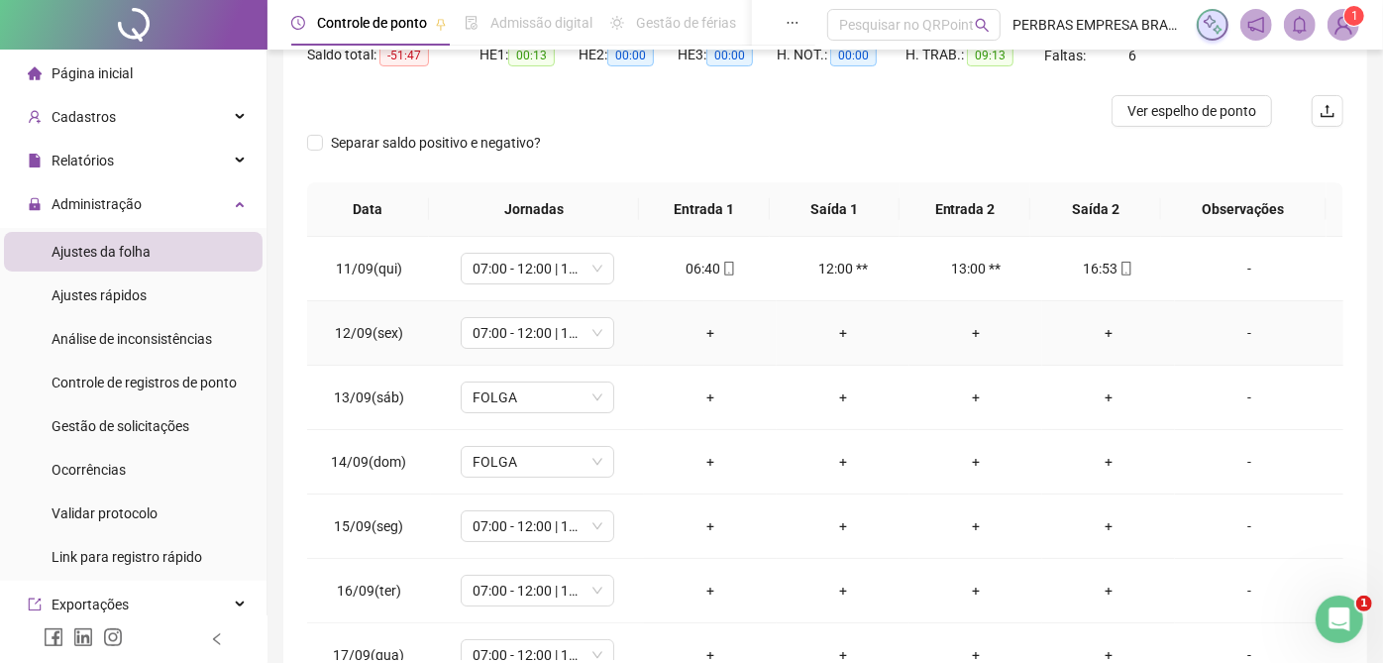
click at [1232, 328] on div "-" at bounding box center [1249, 333] width 117 height 22
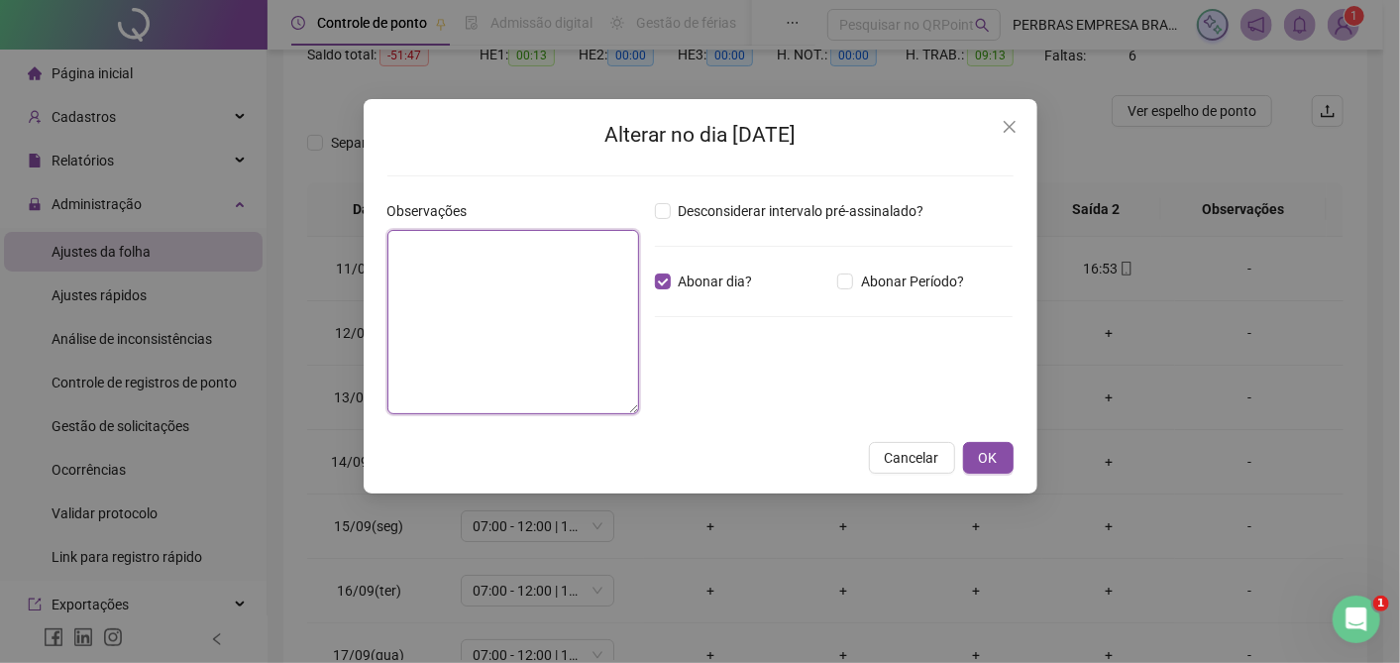
click at [518, 366] on textarea at bounding box center [513, 322] width 252 height 184
type textarea "*"
type textarea "**********"
click at [990, 446] on span "OK" at bounding box center [988, 457] width 19 height 22
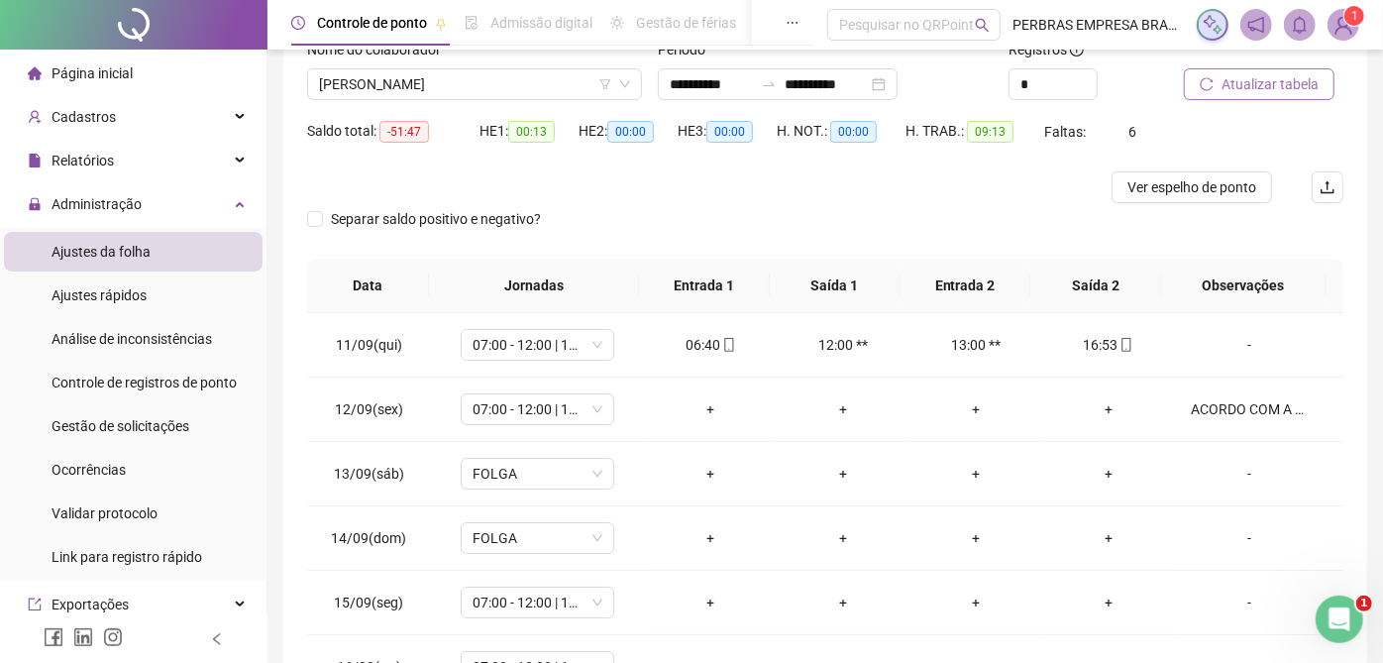
scroll to position [110, 0]
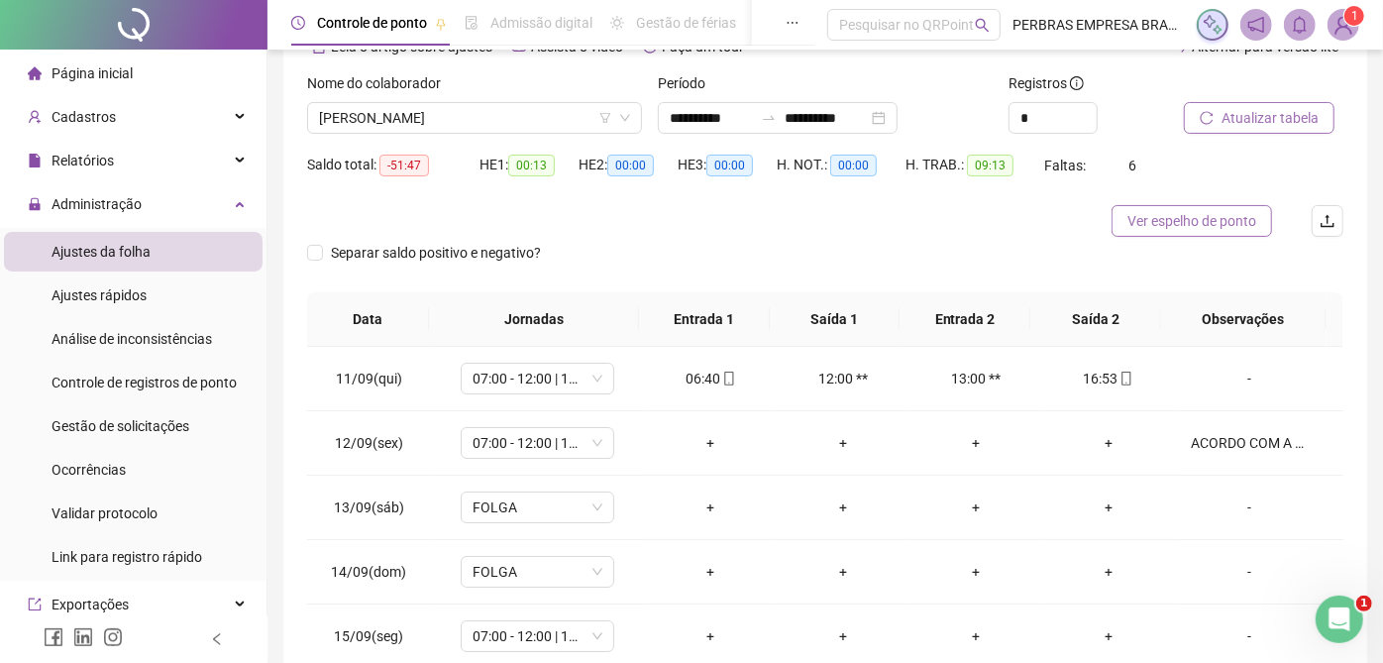
click at [1189, 210] on span "Ver espelho de ponto" at bounding box center [1192, 221] width 129 height 22
